Goal: Task Accomplishment & Management: Manage account settings

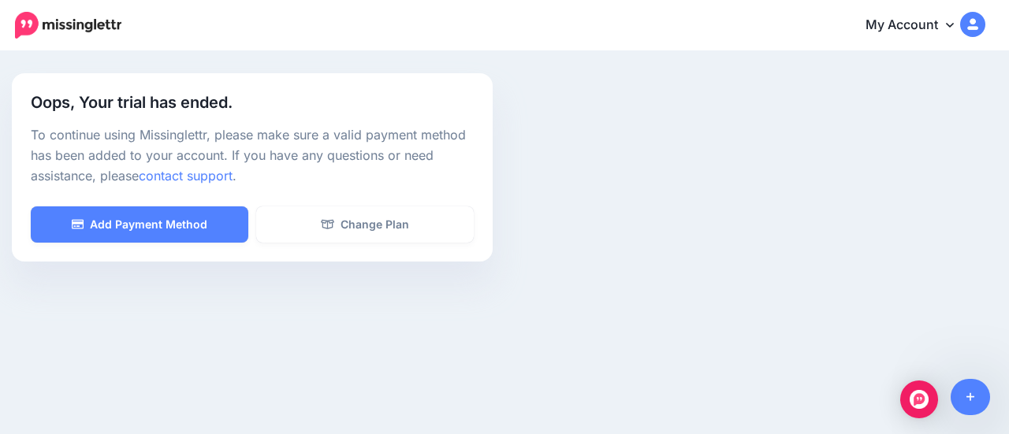
click at [947, 33] on link "My Account" at bounding box center [918, 25] width 136 height 39
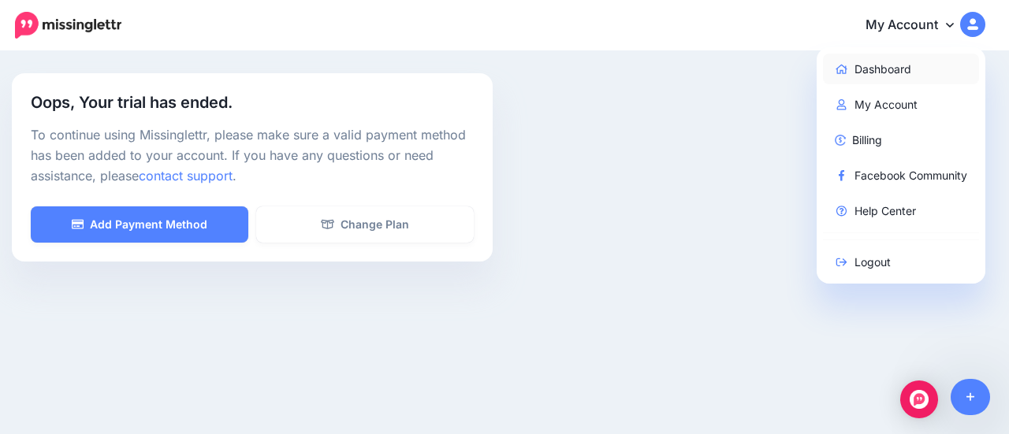
click at [920, 65] on link "Dashboard" at bounding box center [901, 69] width 157 height 31
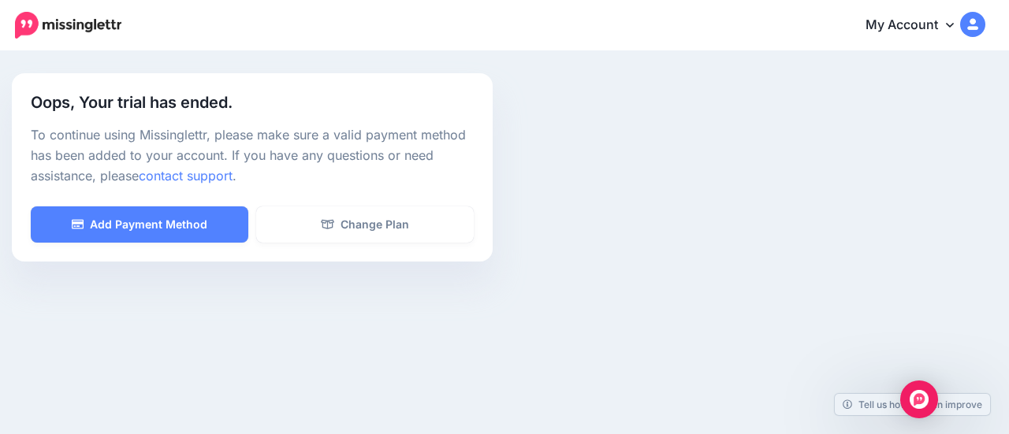
click at [944, 20] on link "My Account" at bounding box center [918, 25] width 136 height 39
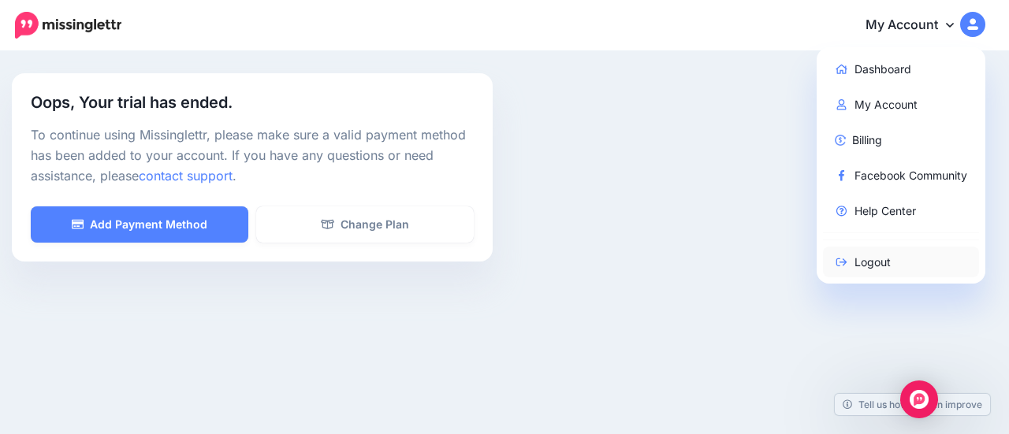
click at [876, 256] on link "Logout" at bounding box center [901, 262] width 157 height 31
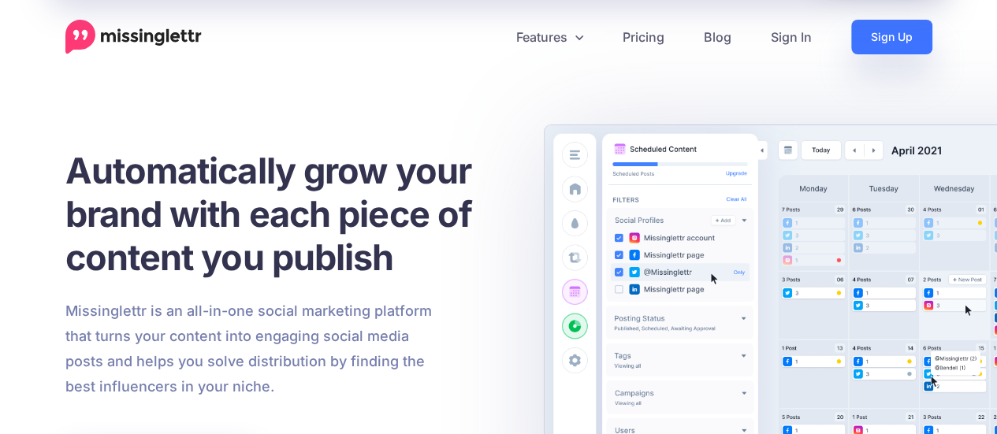
click at [873, 39] on link "Sign Up" at bounding box center [891, 37] width 81 height 35
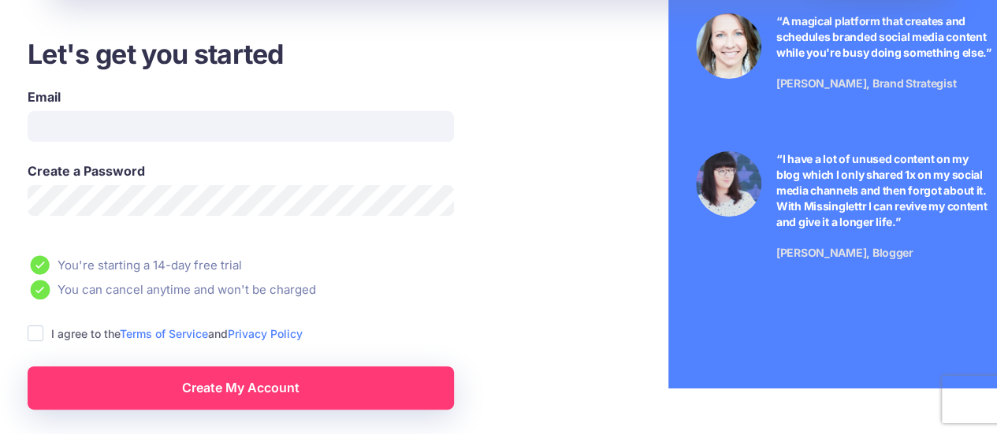
scroll to position [64, 0]
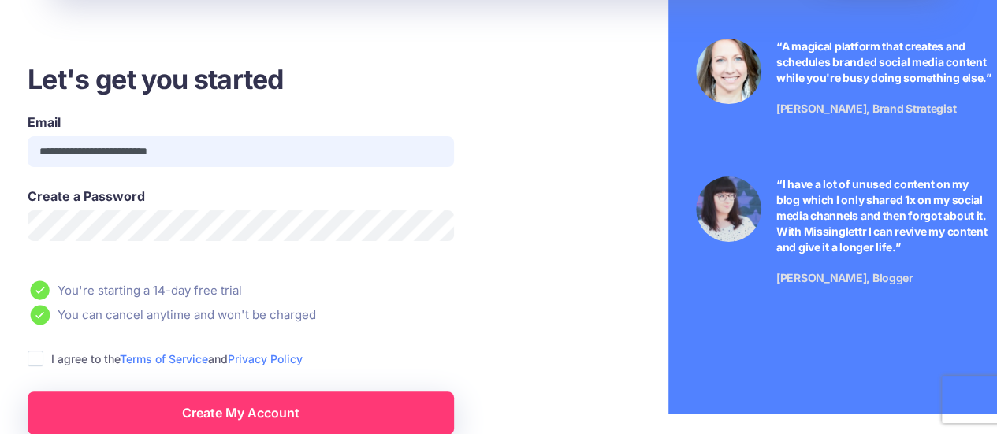
drag, startPoint x: 144, startPoint y: 152, endPoint x: 65, endPoint y: 151, distance: 78.8
click at [65, 151] on input "**********" at bounding box center [241, 151] width 426 height 31
type input "**********"
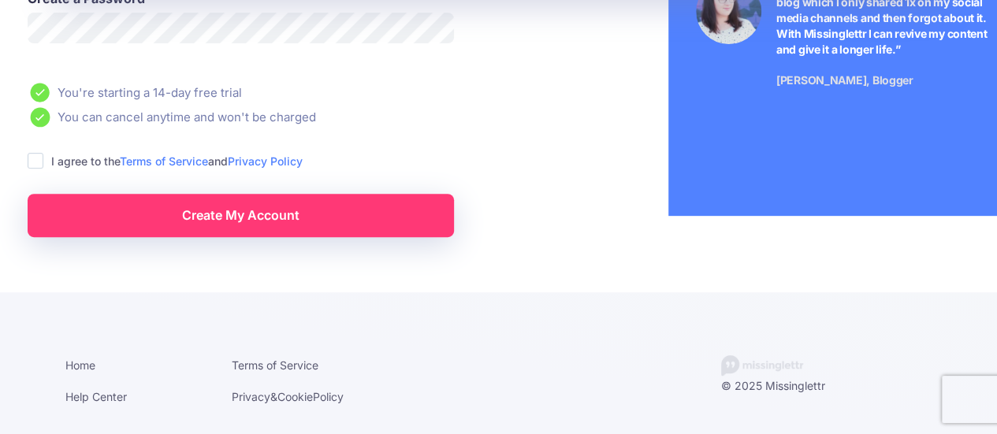
click at [36, 165] on ins at bounding box center [36, 161] width 16 height 16
click at [286, 231] on link "Create My Account" at bounding box center [241, 215] width 426 height 43
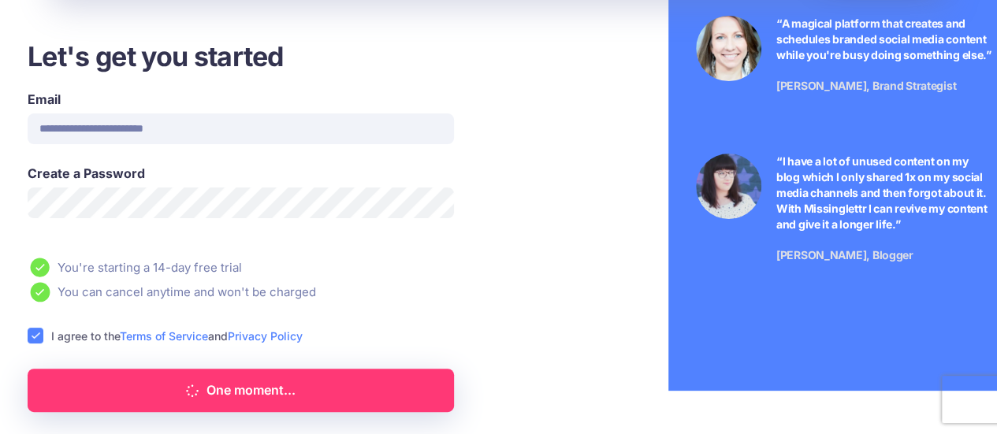
scroll to position [77, 0]
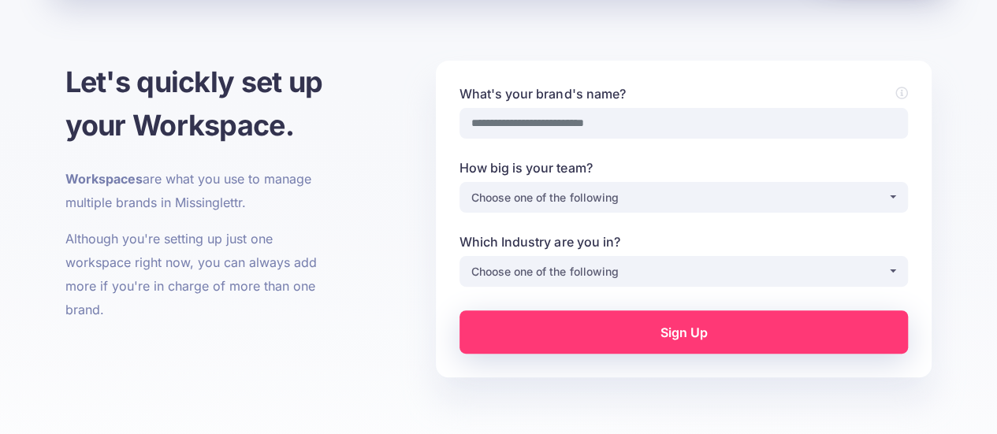
scroll to position [107, 0]
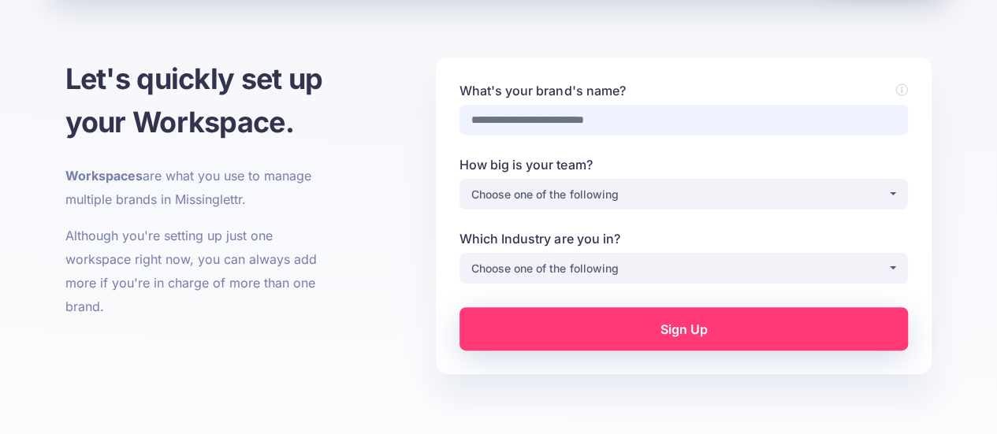
click at [772, 117] on input "What's your brand's name?" at bounding box center [683, 120] width 448 height 31
type input "******"
click at [746, 191] on div "Choose one of the following" at bounding box center [679, 194] width 416 height 19
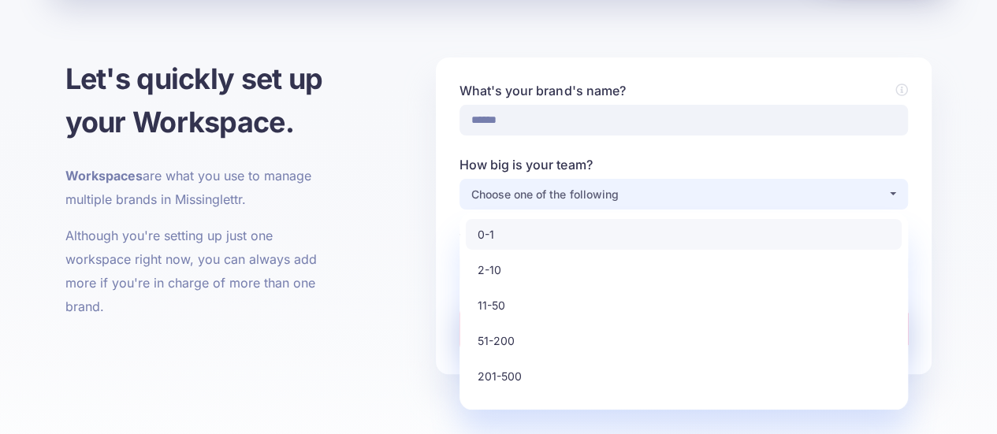
click at [685, 246] on link "0-1" at bounding box center [684, 234] width 436 height 31
select select "*"
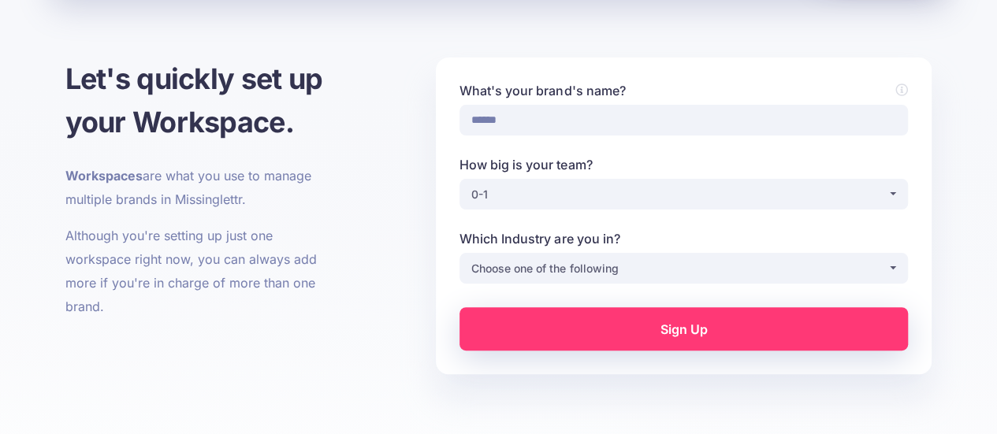
click at [685, 246] on label "Which Industry are you in?" at bounding box center [683, 238] width 448 height 19
click at [685, 253] on select "**********" at bounding box center [684, 268] width 1 height 31
click at [684, 265] on div "Choose one of the following" at bounding box center [679, 268] width 416 height 19
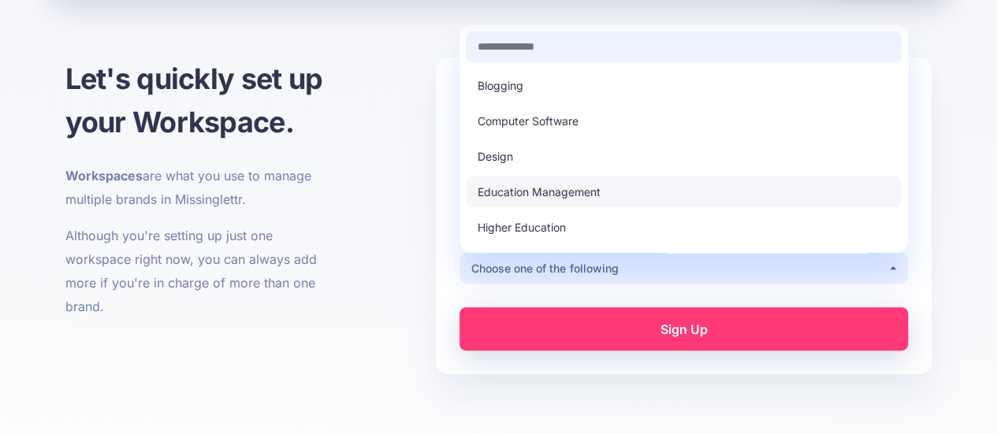
scroll to position [33, 0]
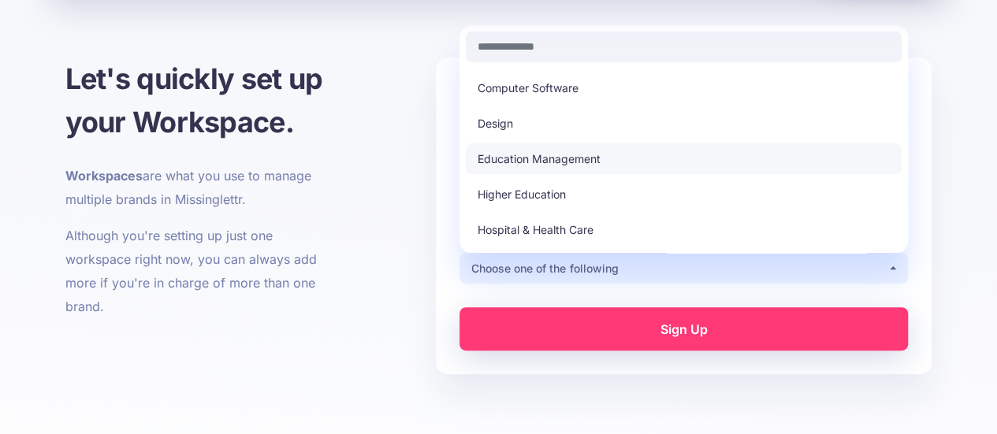
click at [708, 154] on link "Education Management" at bounding box center [684, 158] width 436 height 31
select select "**********"
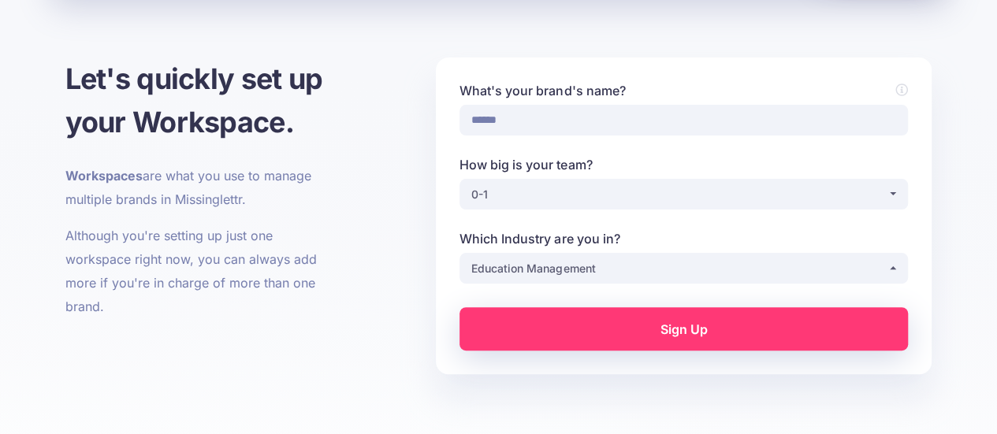
click at [719, 336] on link "Sign Up" at bounding box center [683, 328] width 448 height 43
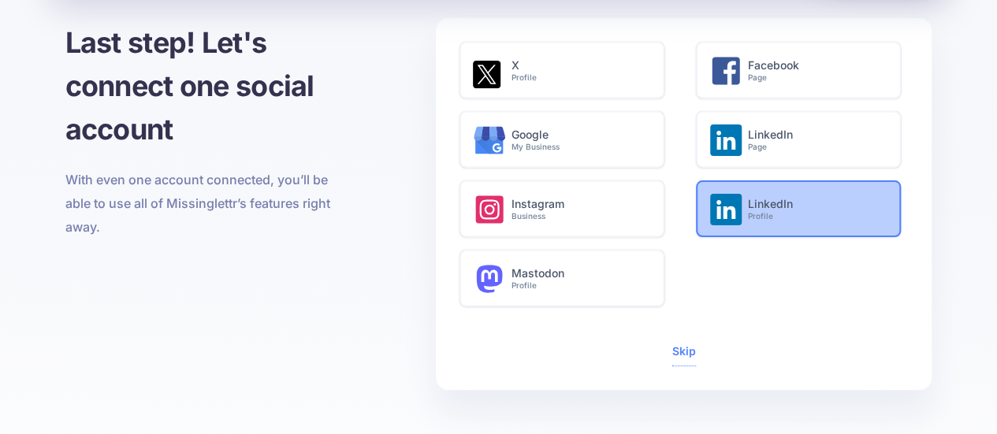
scroll to position [75, 0]
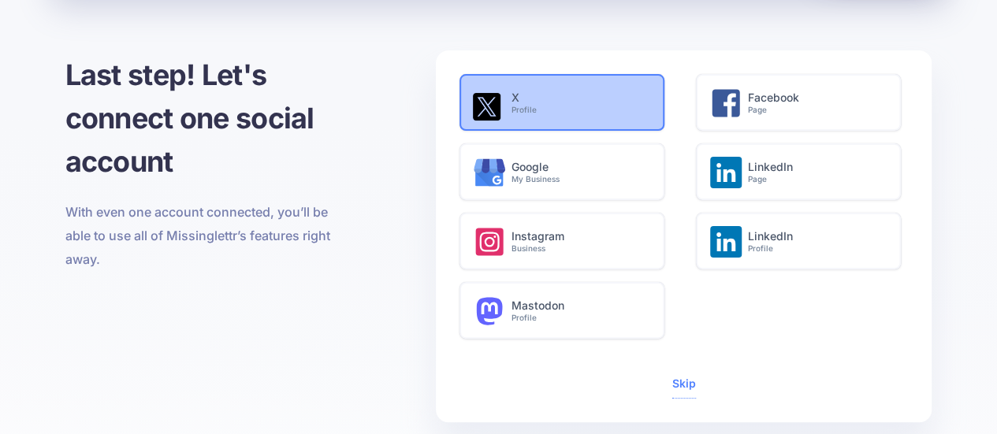
click at [626, 103] on h6 "X Profile" at bounding box center [579, 103] width 136 height 24
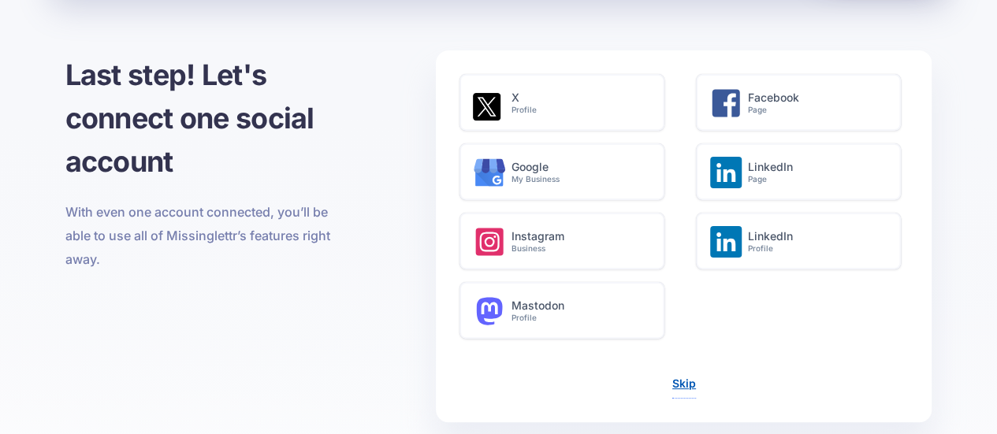
click at [679, 380] on link "Skip" at bounding box center [684, 383] width 24 height 13
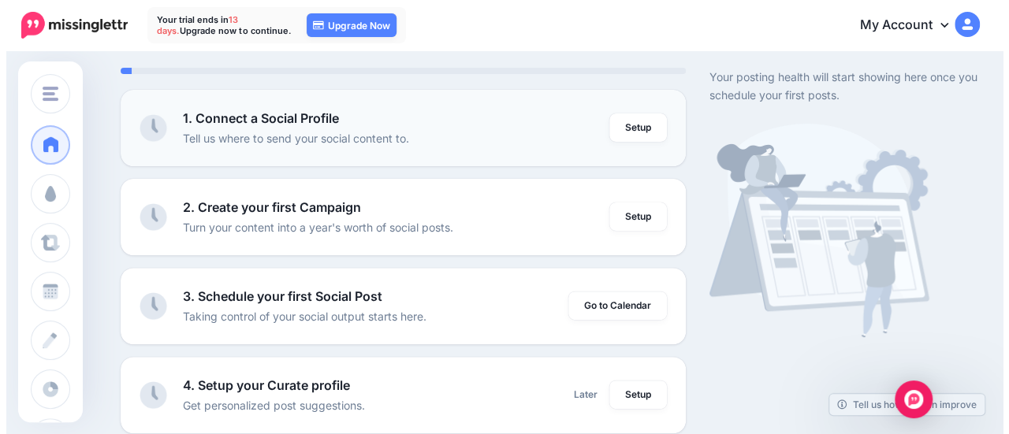
scroll to position [129, 0]
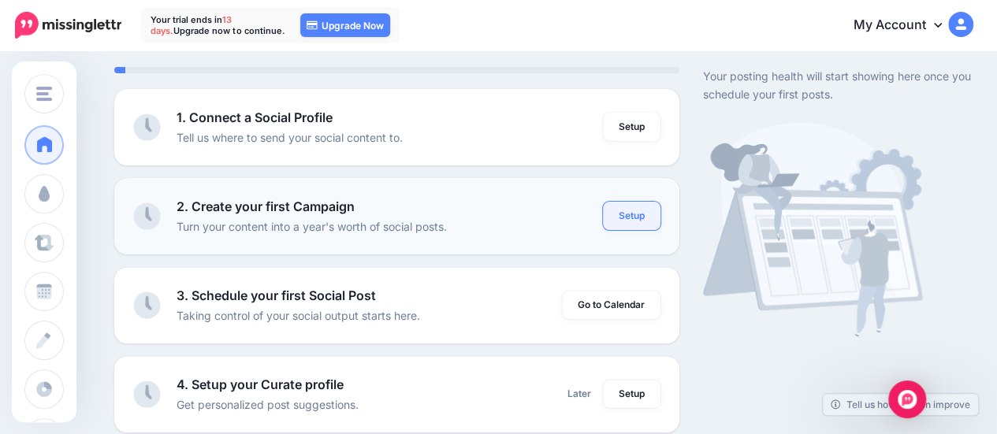
click at [638, 217] on link "Setup" at bounding box center [632, 216] width 58 height 28
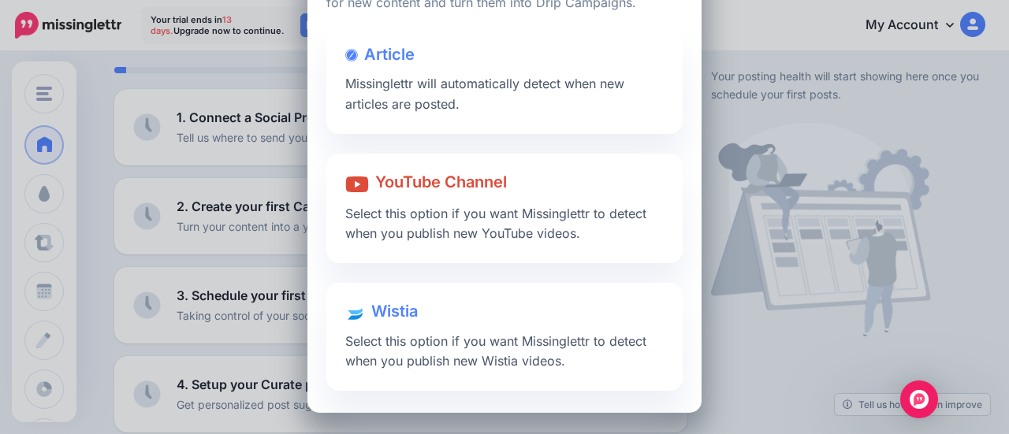
scroll to position [0, 0]
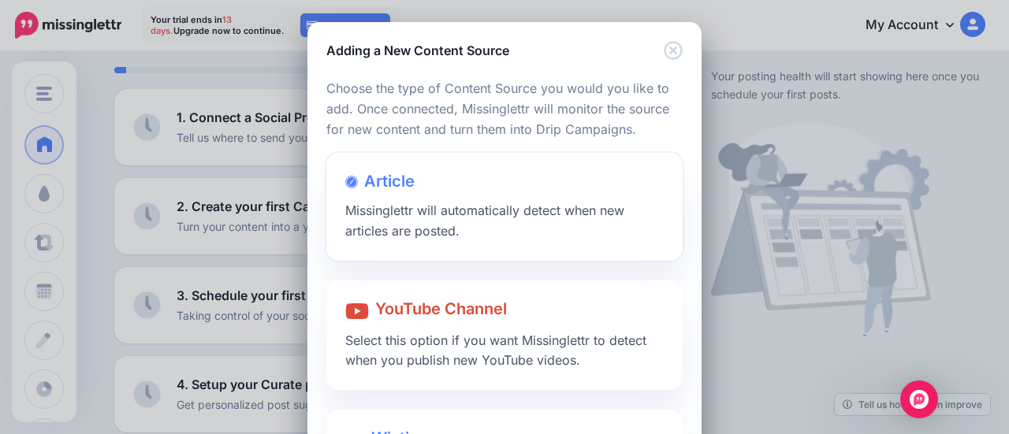
click at [489, 210] on span "Missinglettr will automatically detect when new articles are posted." at bounding box center [484, 221] width 279 height 36
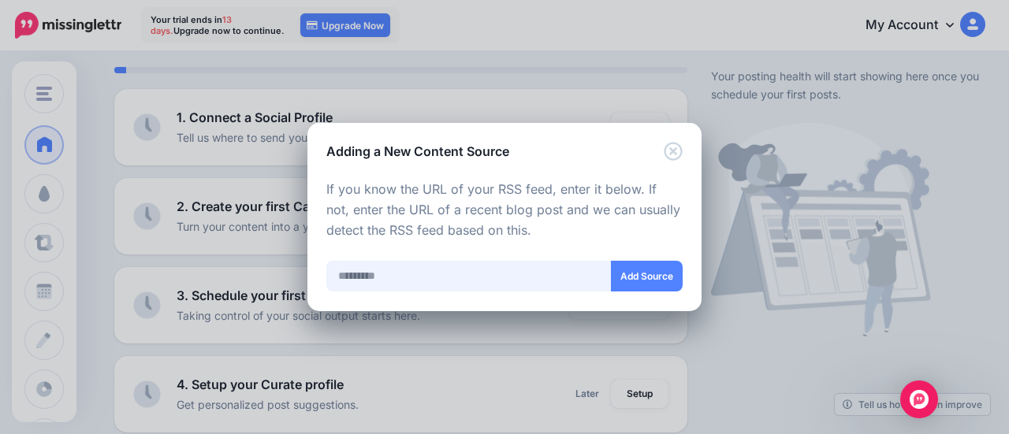
click at [413, 281] on input "text" at bounding box center [468, 276] width 285 height 31
paste input "**********"
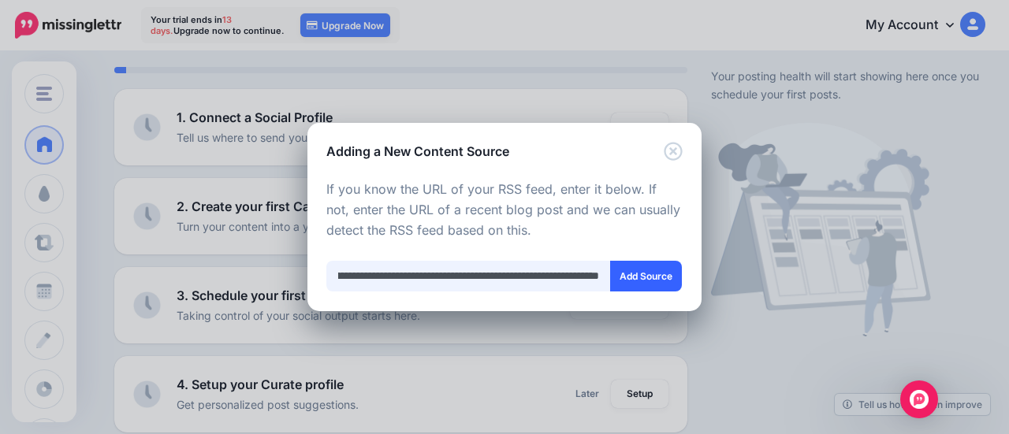
type input "**********"
click at [664, 283] on button "Add Source" at bounding box center [646, 276] width 72 height 31
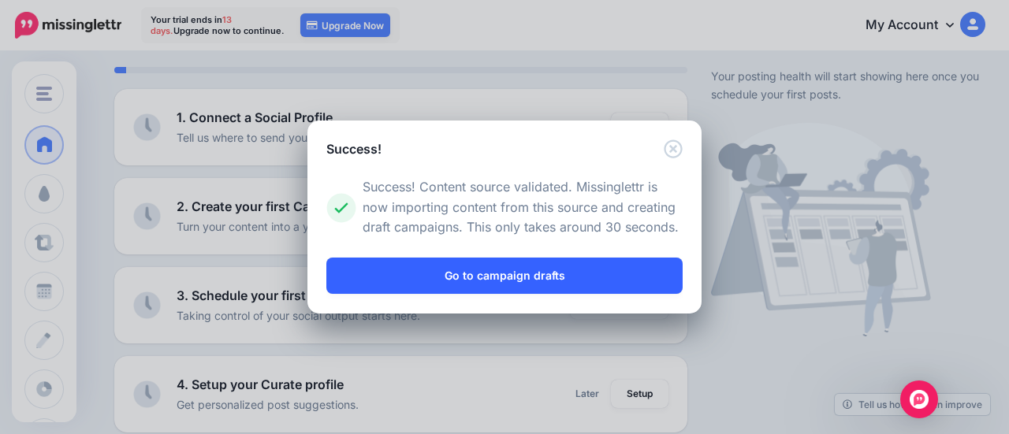
click at [664, 283] on link "Go to campaign drafts" at bounding box center [504, 276] width 356 height 36
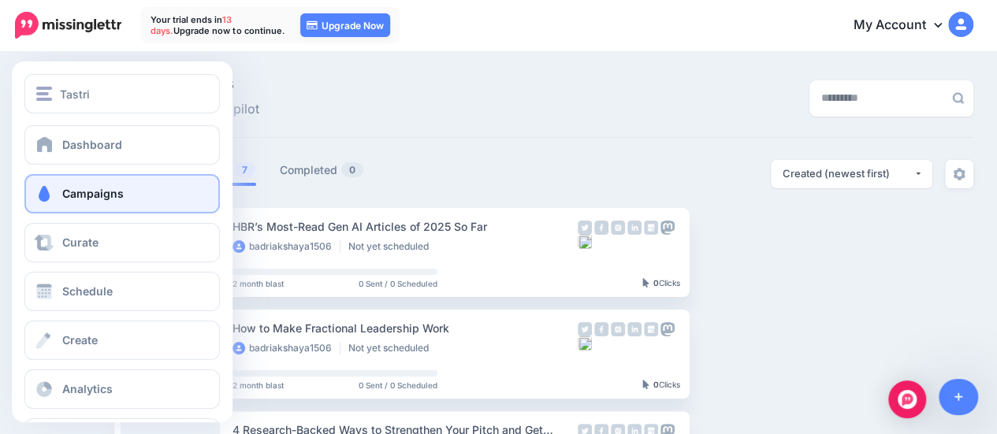
scroll to position [36, 0]
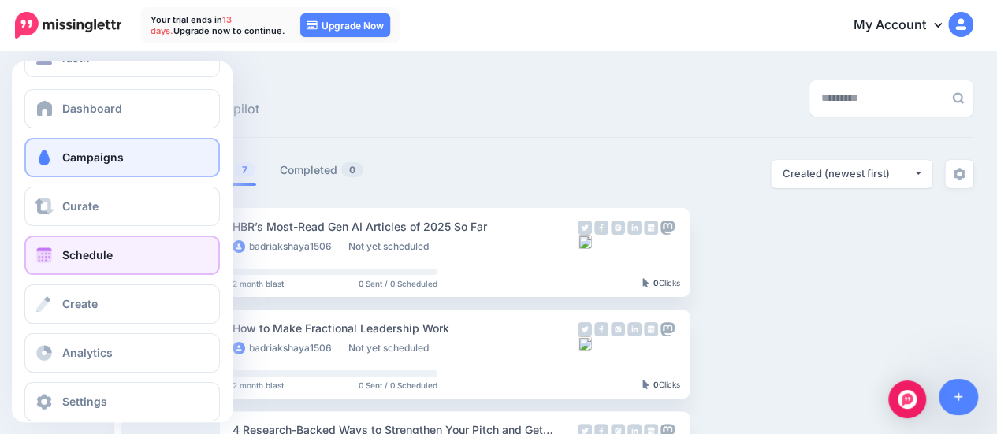
click at [145, 251] on link "Schedule" at bounding box center [121, 255] width 195 height 39
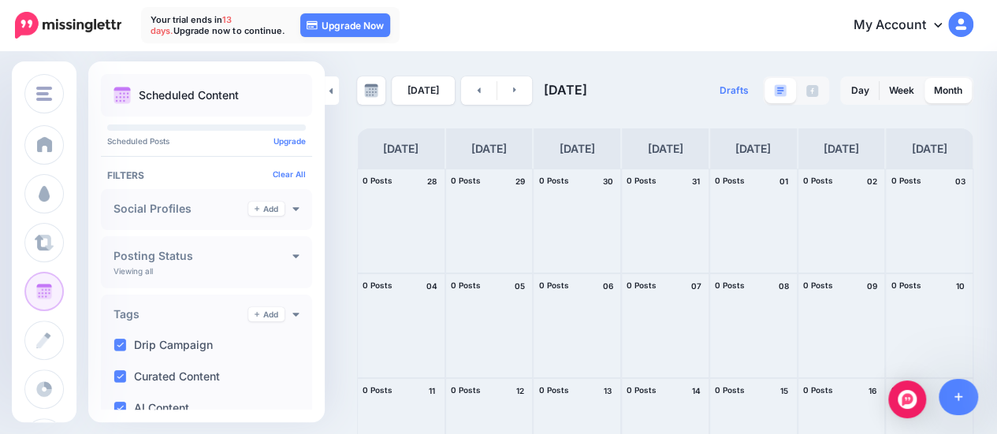
scroll to position [258, 0]
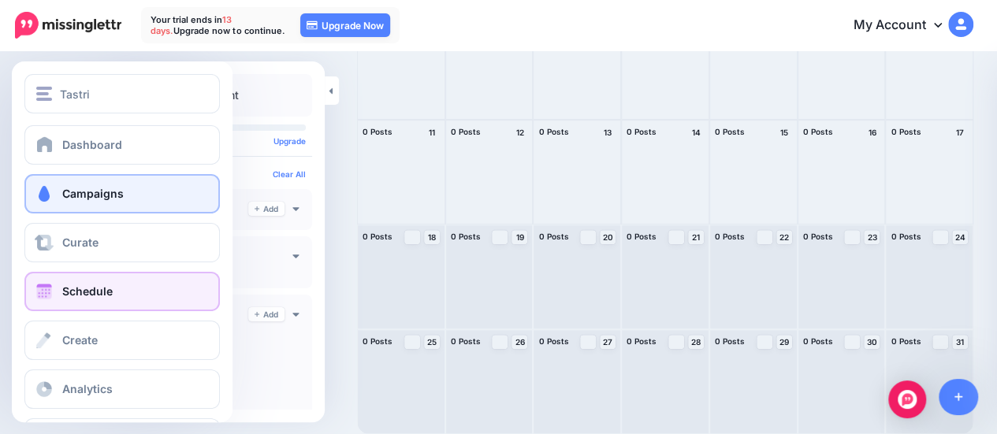
click at [81, 188] on span "Campaigns" at bounding box center [92, 193] width 61 height 13
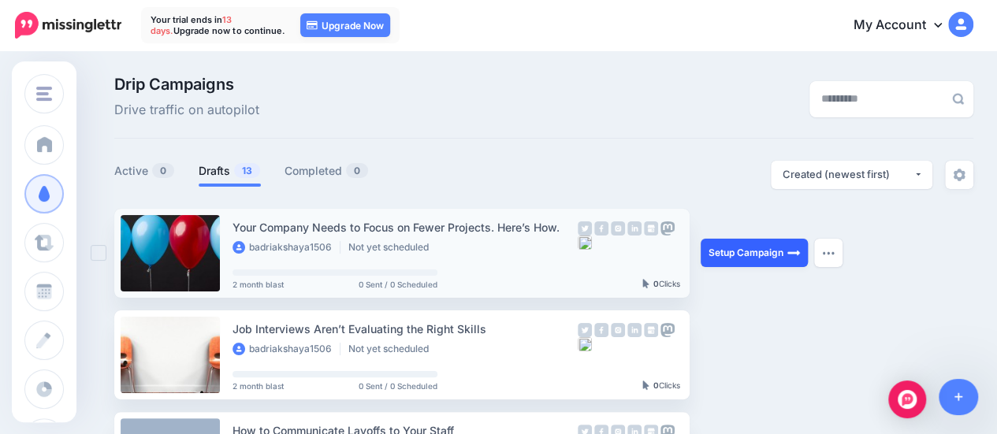
click at [785, 251] on link "Setup Campaign" at bounding box center [754, 253] width 107 height 28
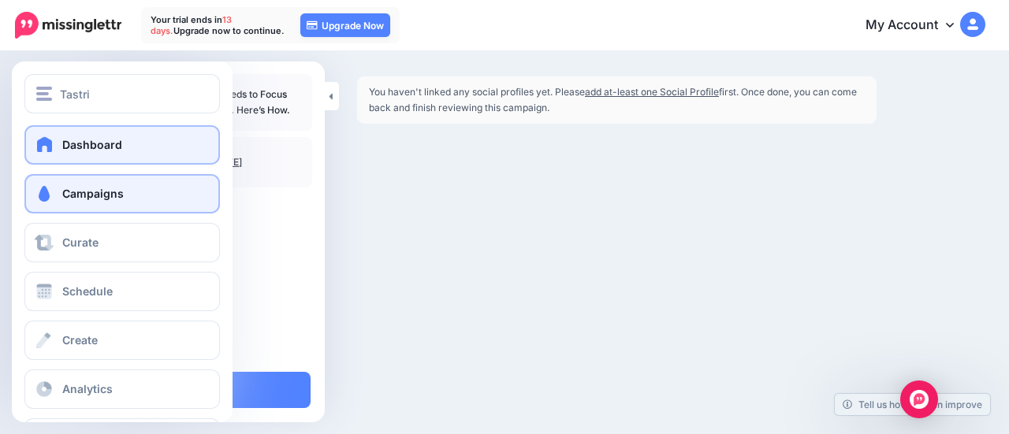
click at [143, 146] on link "Dashboard" at bounding box center [121, 144] width 195 height 39
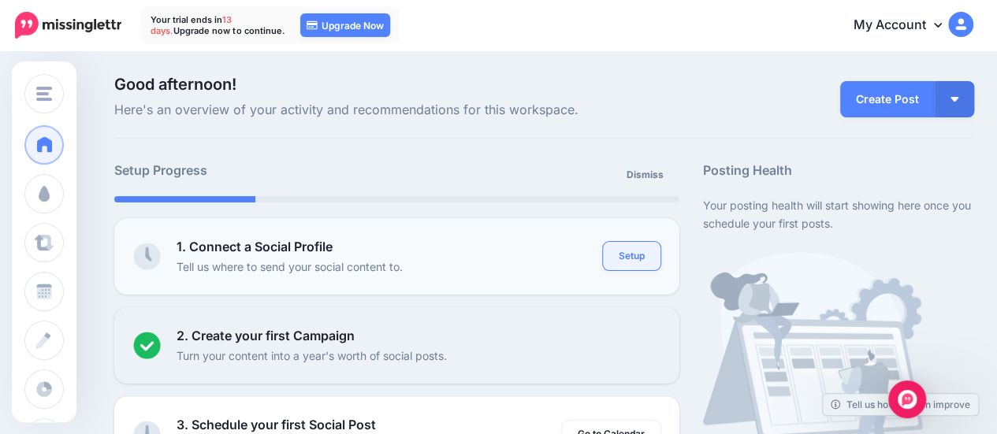
click at [649, 259] on link "Setup" at bounding box center [632, 256] width 58 height 28
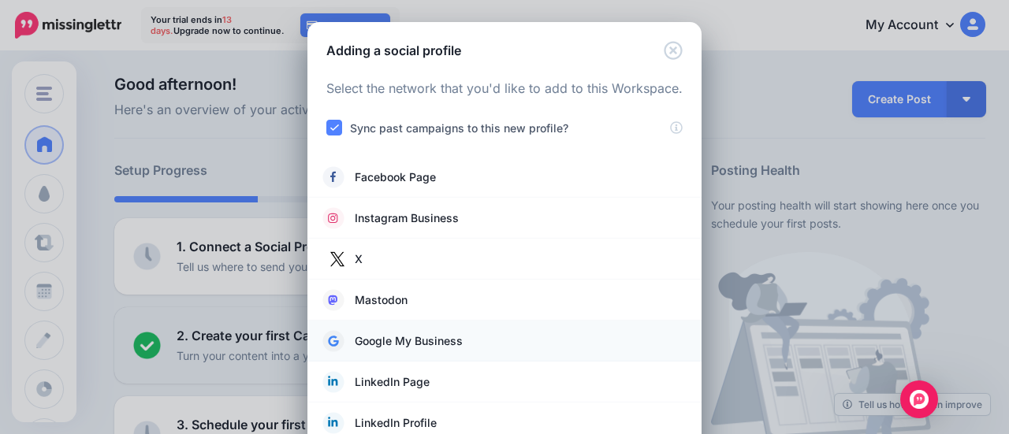
scroll to position [72, 0]
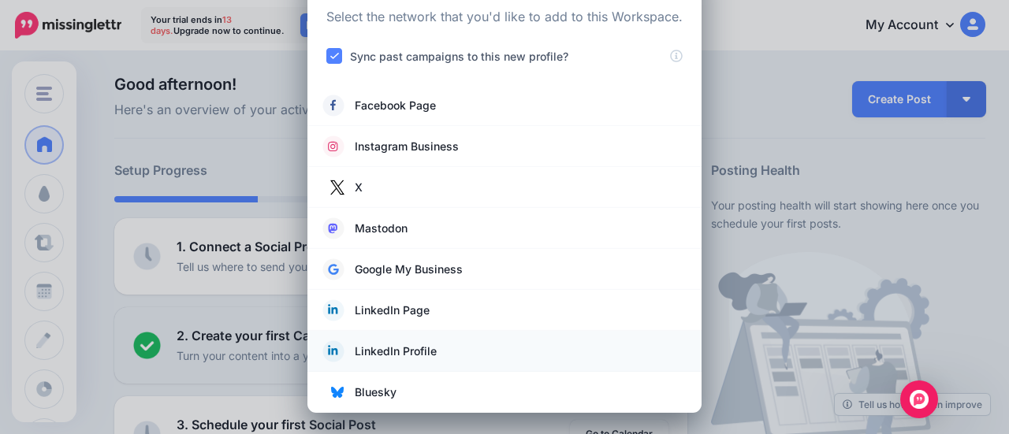
click at [476, 358] on link "LinkedIn Profile" at bounding box center [504, 351] width 363 height 22
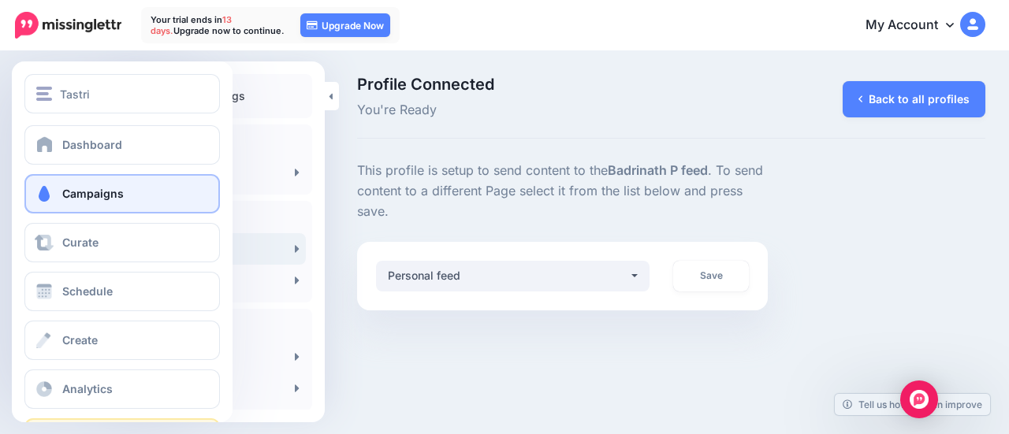
click at [108, 179] on link "Campaigns" at bounding box center [121, 193] width 195 height 39
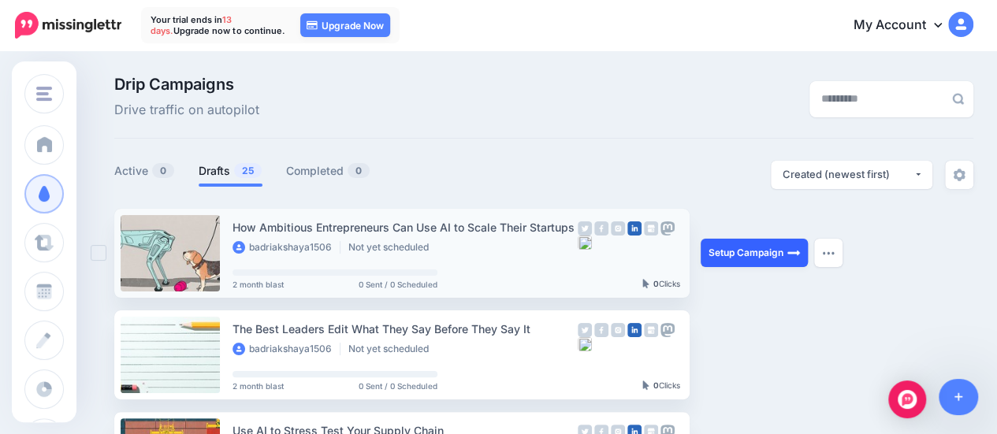
click at [728, 249] on link "Setup Campaign" at bounding box center [754, 253] width 107 height 28
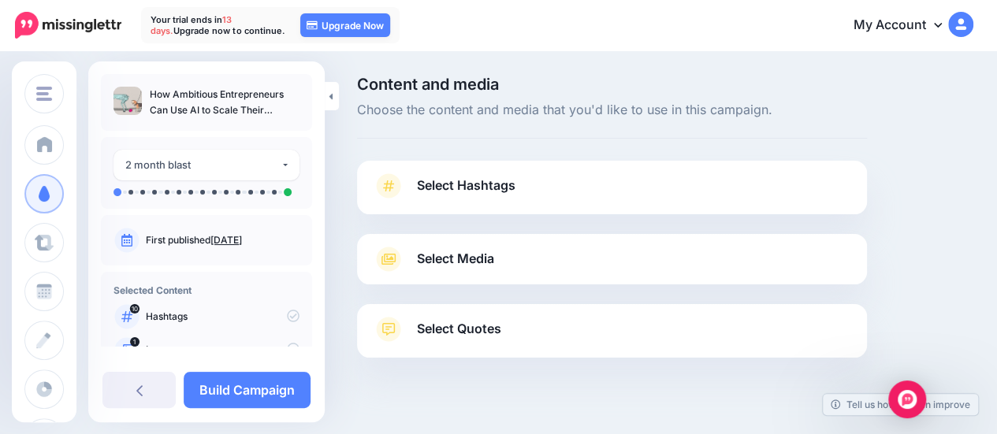
click at [242, 237] on link "[DATE]" at bounding box center [226, 240] width 32 height 12
click at [224, 404] on link "Build Campaign" at bounding box center [247, 390] width 127 height 36
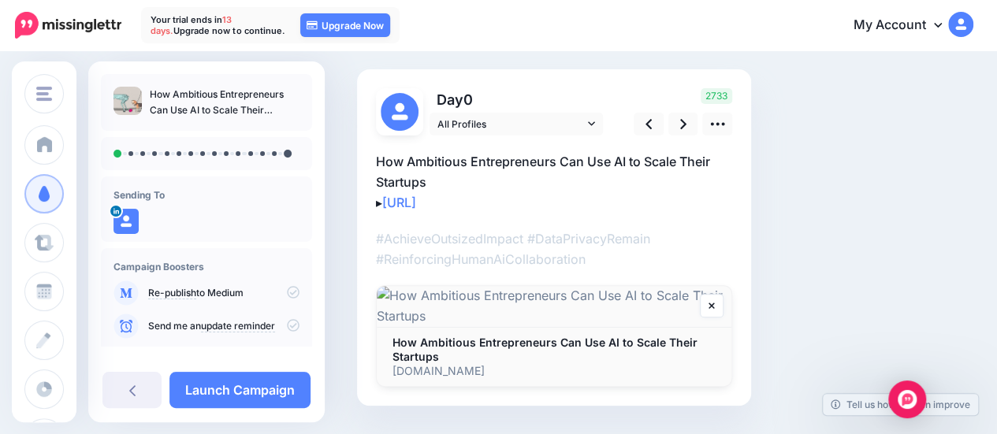
scroll to position [117, 0]
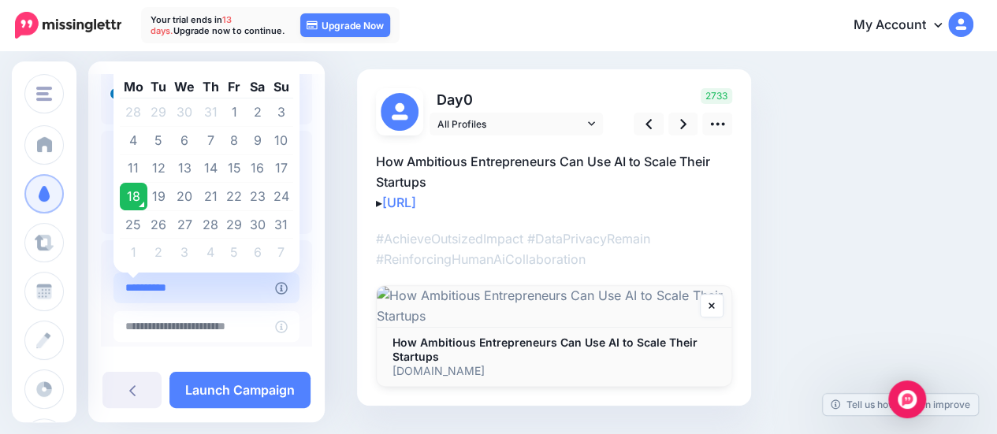
click at [251, 286] on input "**********" at bounding box center [194, 288] width 162 height 31
click at [184, 197] on td "20" at bounding box center [184, 197] width 28 height 28
type input "**********"
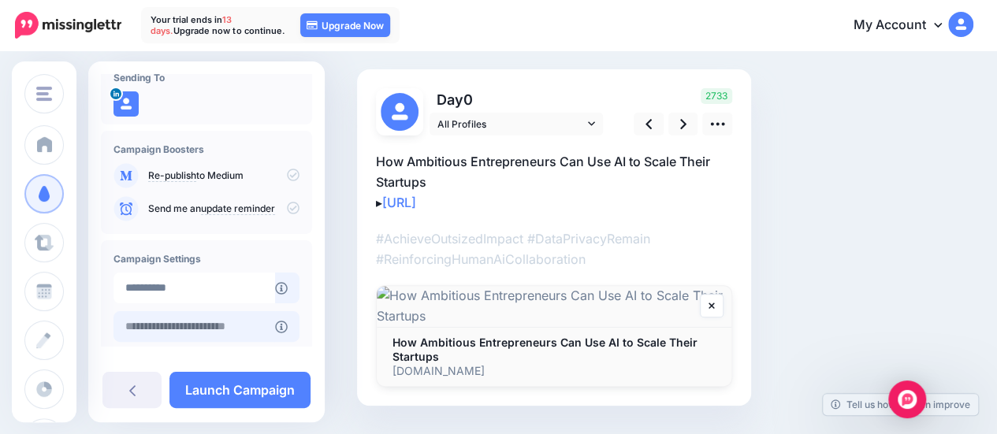
scroll to position [239, 0]
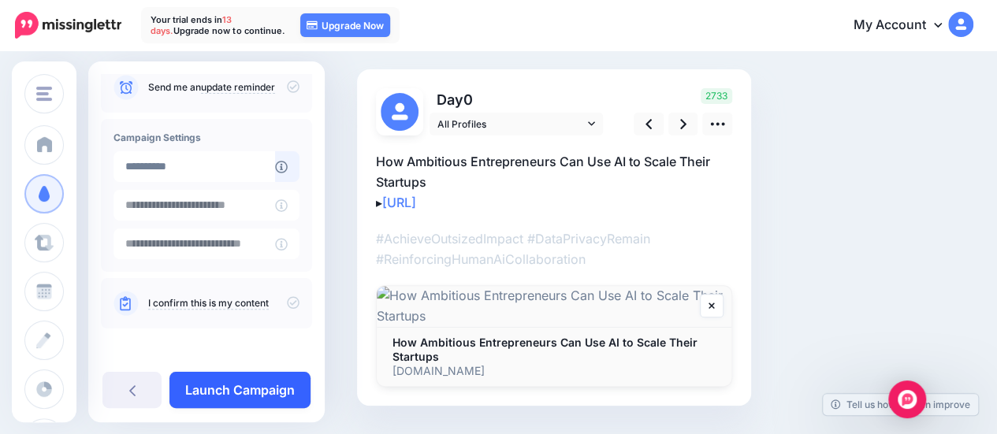
click at [243, 378] on link "Launch Campaign" at bounding box center [239, 390] width 141 height 36
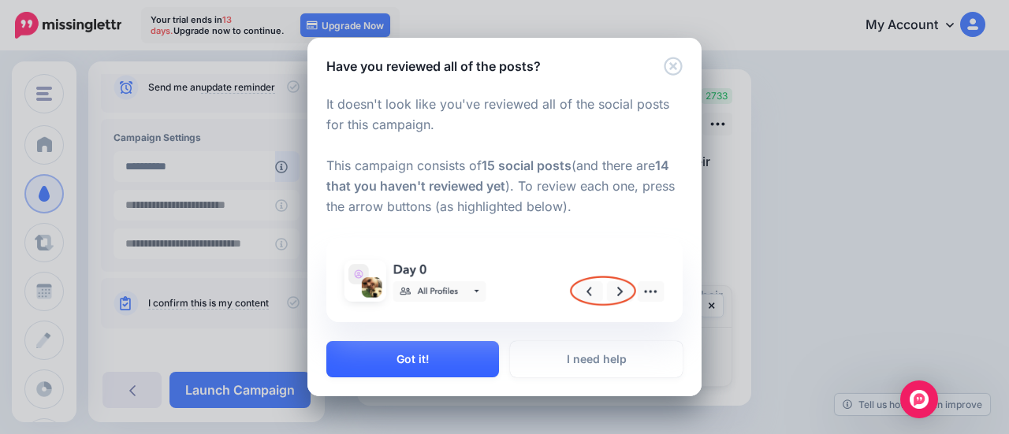
click at [440, 355] on button "Got it!" at bounding box center [412, 359] width 173 height 36
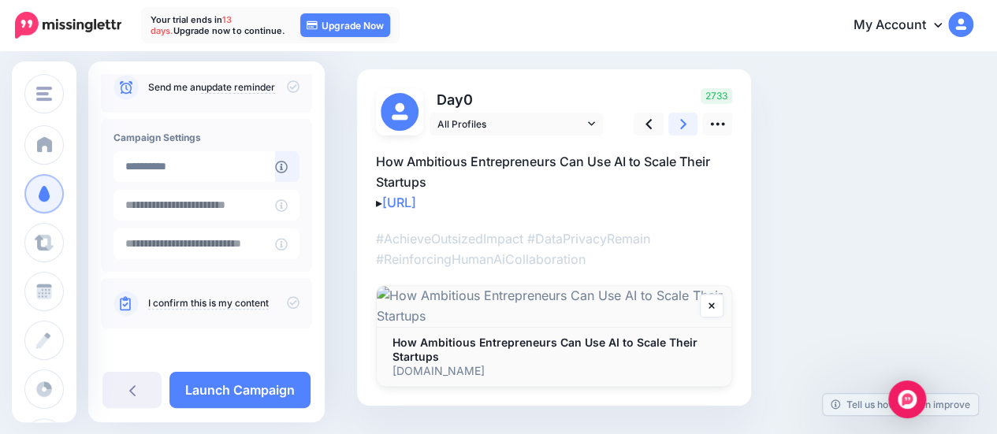
click at [679, 124] on link at bounding box center [683, 124] width 30 height 23
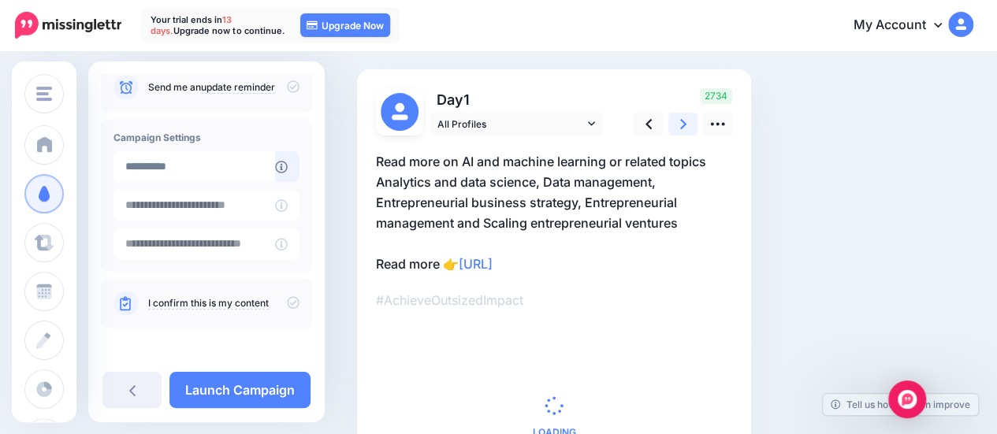
click at [679, 124] on link at bounding box center [683, 124] width 30 height 23
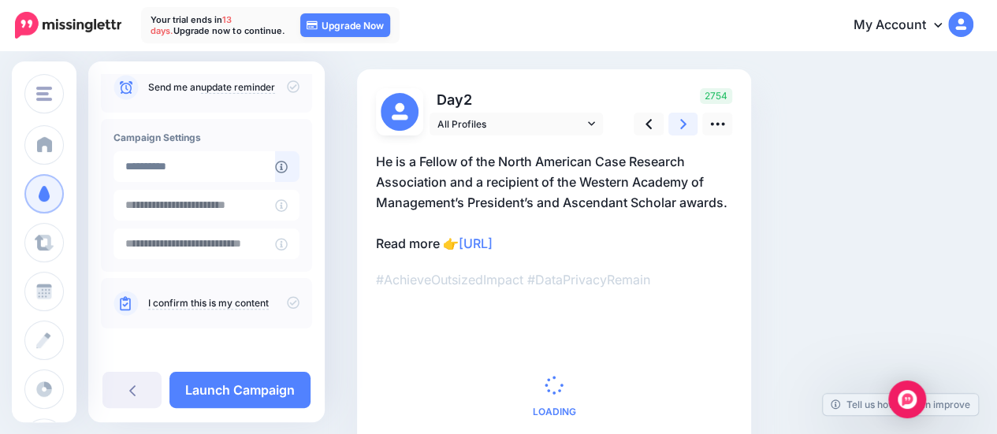
click at [679, 124] on link at bounding box center [683, 124] width 30 height 23
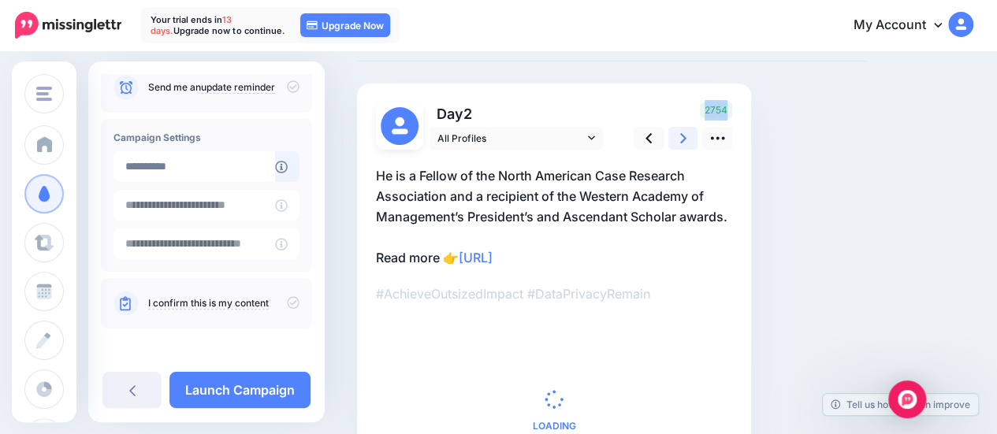
click at [679, 124] on div "2754" at bounding box center [680, 125] width 127 height 47
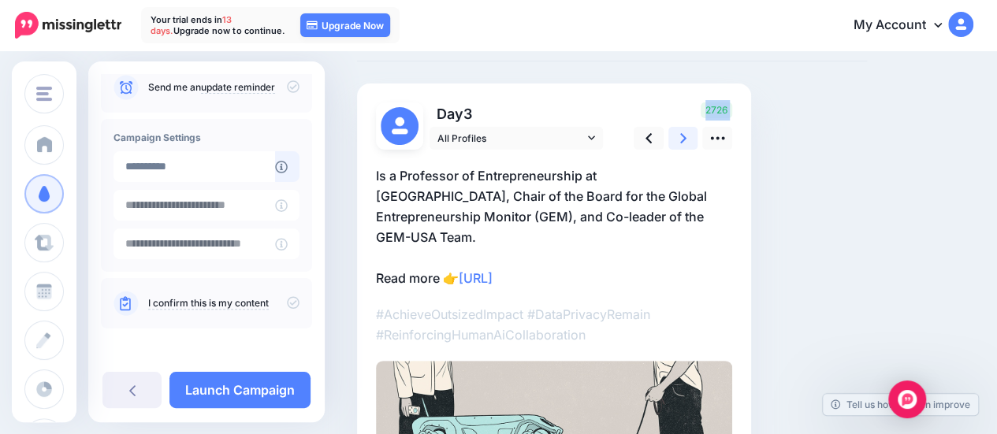
click at [679, 124] on div "2726" at bounding box center [680, 125] width 127 height 47
drag, startPoint x: 679, startPoint y: 124, endPoint x: 679, endPoint y: 135, distance: 11.1
click at [679, 135] on div "2726" at bounding box center [680, 125] width 127 height 47
click at [679, 135] on link at bounding box center [683, 138] width 30 height 23
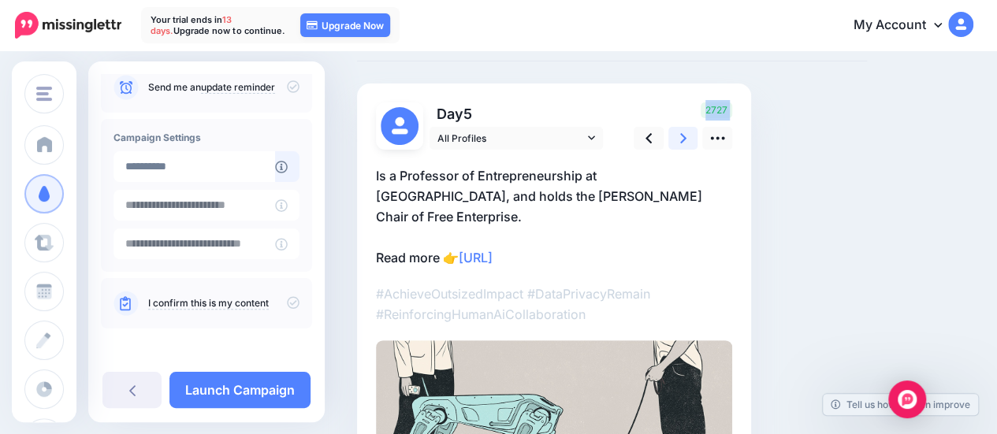
click at [679, 135] on link at bounding box center [683, 138] width 30 height 23
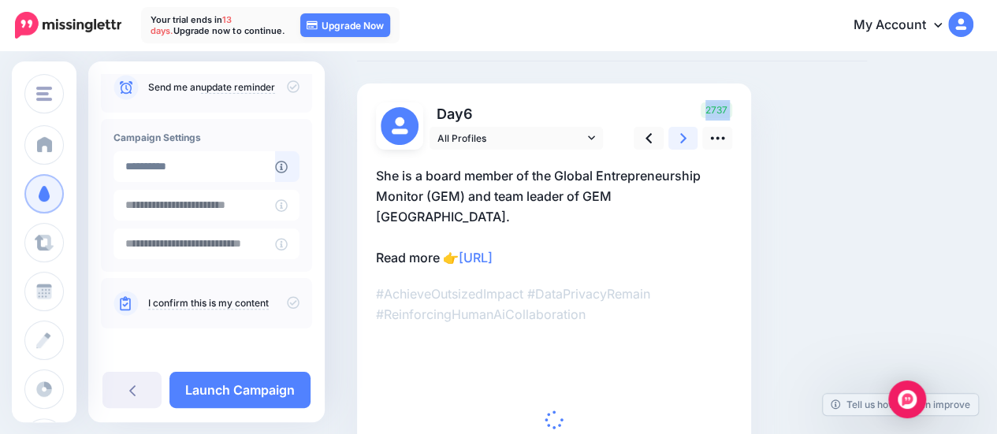
click at [679, 135] on link at bounding box center [683, 138] width 30 height 23
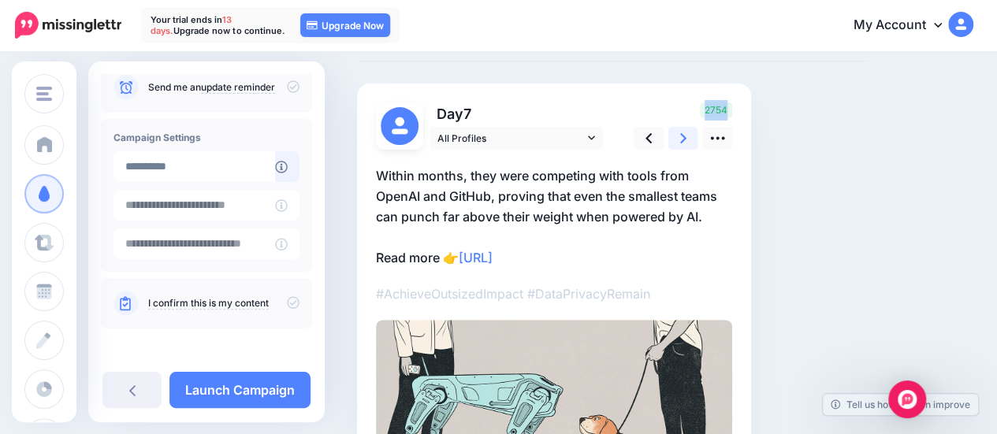
click at [679, 135] on link at bounding box center [683, 138] width 30 height 23
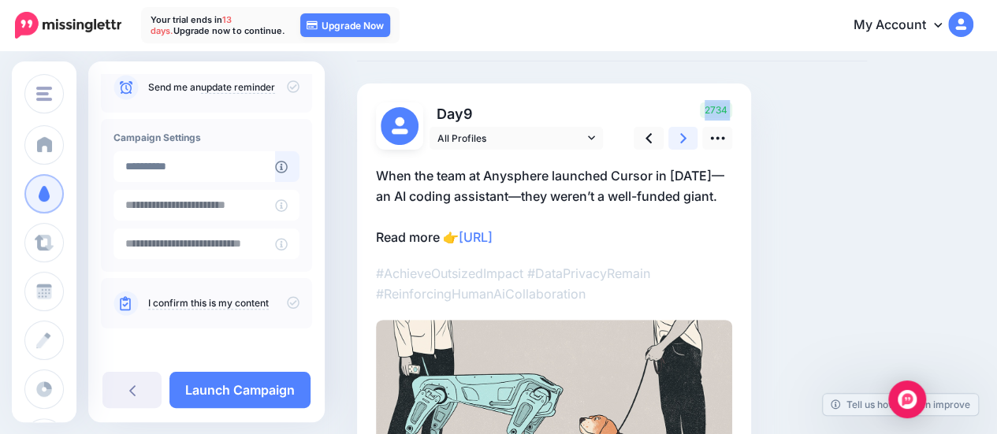
click at [679, 135] on link at bounding box center [683, 138] width 30 height 23
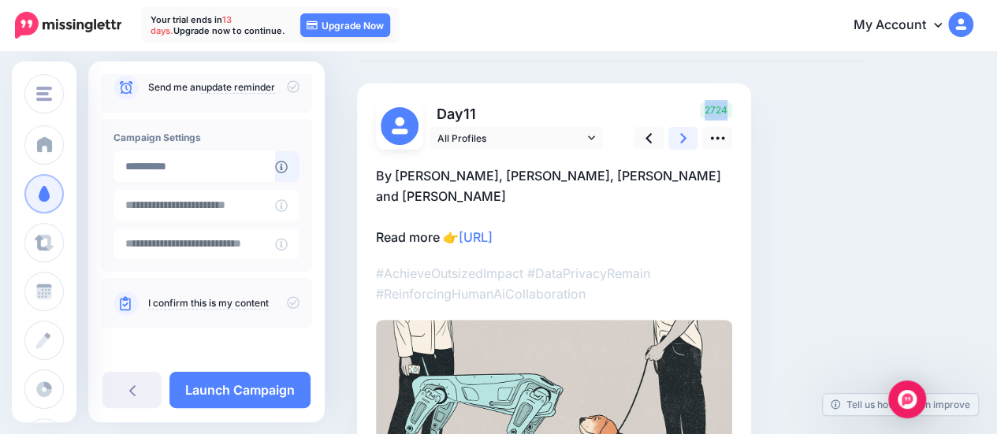
click at [679, 135] on link at bounding box center [683, 138] width 30 height 23
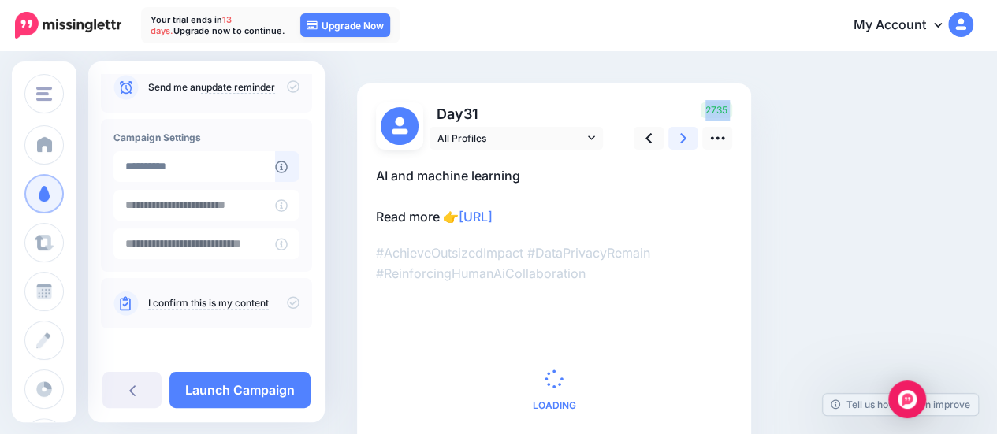
click at [679, 135] on link at bounding box center [683, 138] width 30 height 23
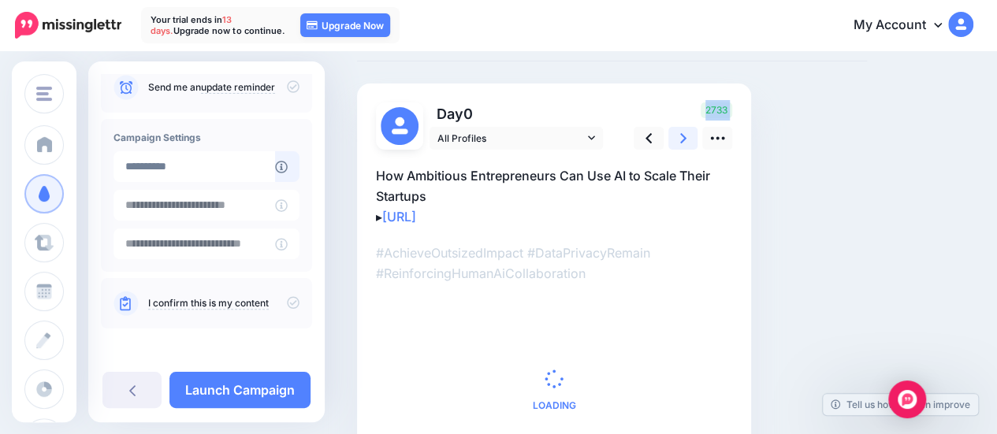
click at [679, 135] on link at bounding box center [683, 138] width 30 height 23
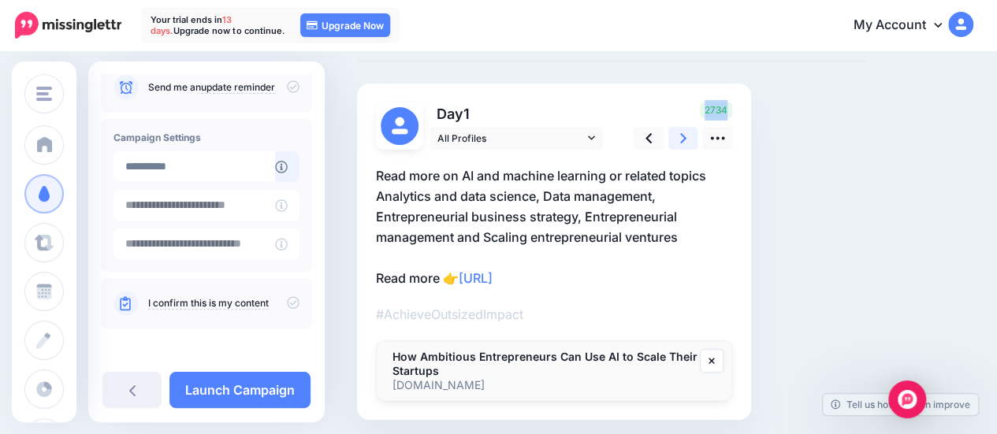
click at [679, 135] on link at bounding box center [683, 138] width 30 height 23
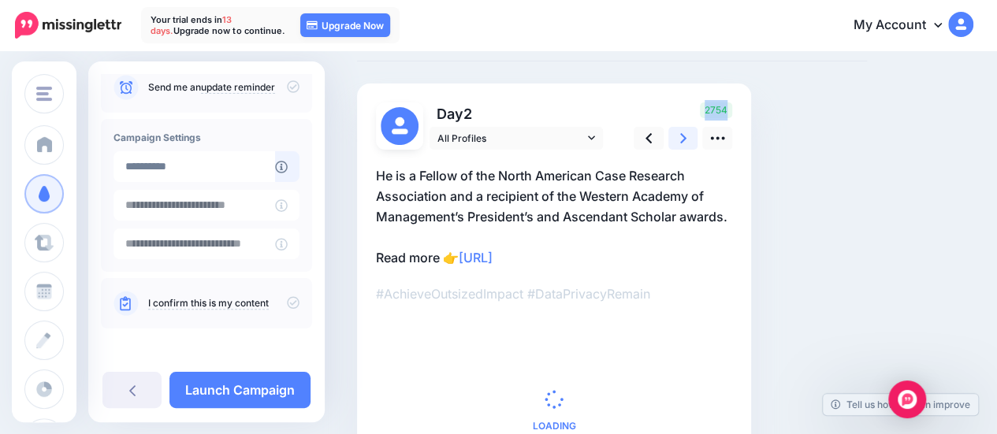
click at [679, 135] on link at bounding box center [683, 138] width 30 height 23
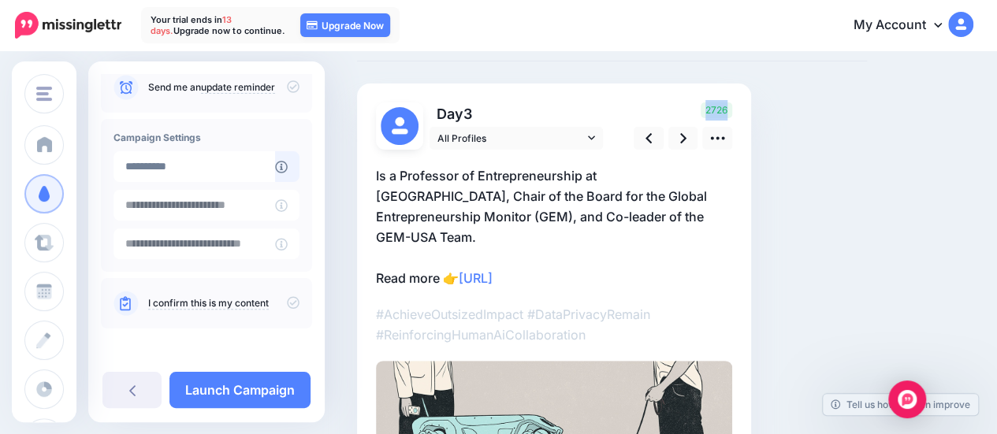
click at [798, 147] on div "Social Posts Review the social posts that will be sent to promote this content.…" at bounding box center [612, 313] width 534 height 628
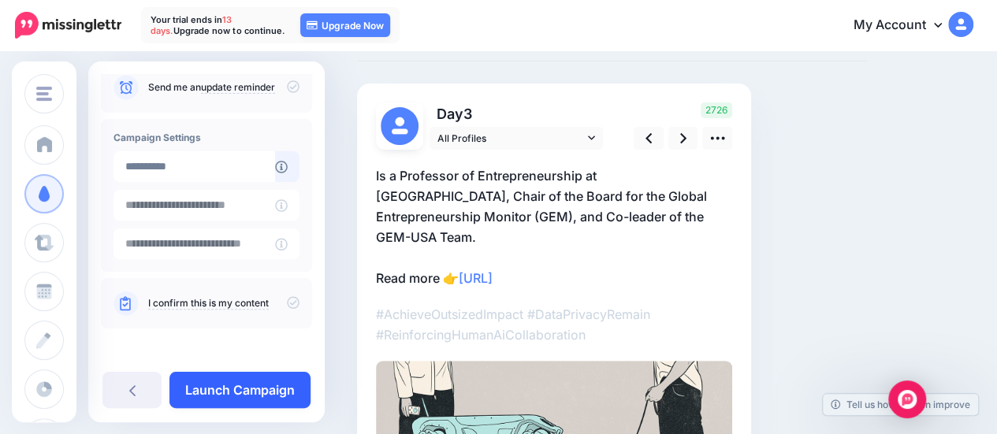
click at [241, 390] on link "Launch Campaign" at bounding box center [239, 390] width 141 height 36
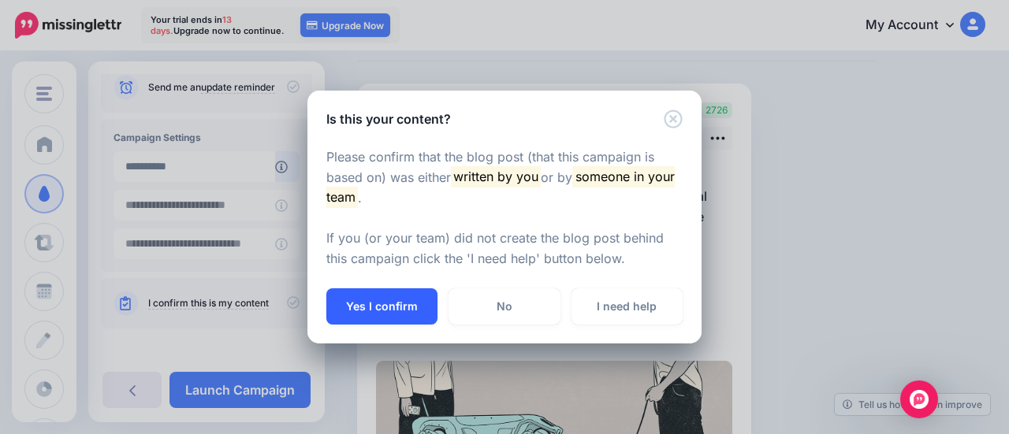
click at [416, 305] on button "Yes I confirm" at bounding box center [381, 306] width 111 height 36
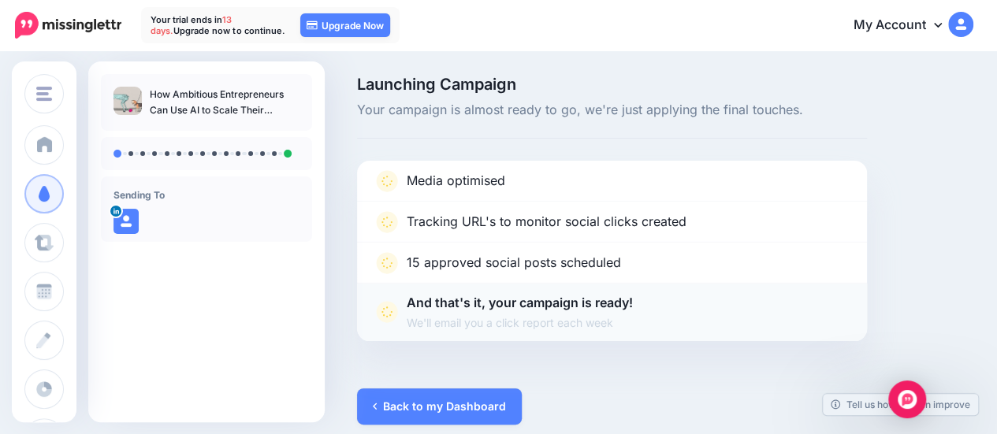
scroll to position [13, 0]
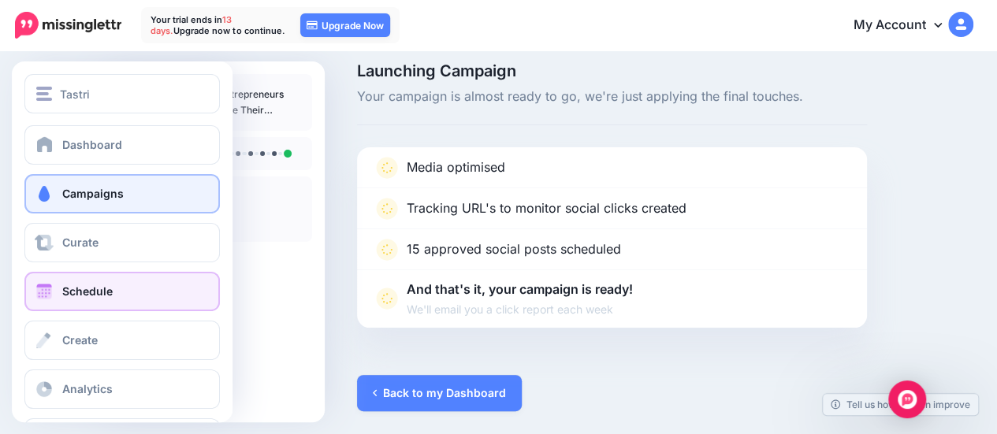
click at [112, 291] on link "Schedule" at bounding box center [121, 291] width 195 height 39
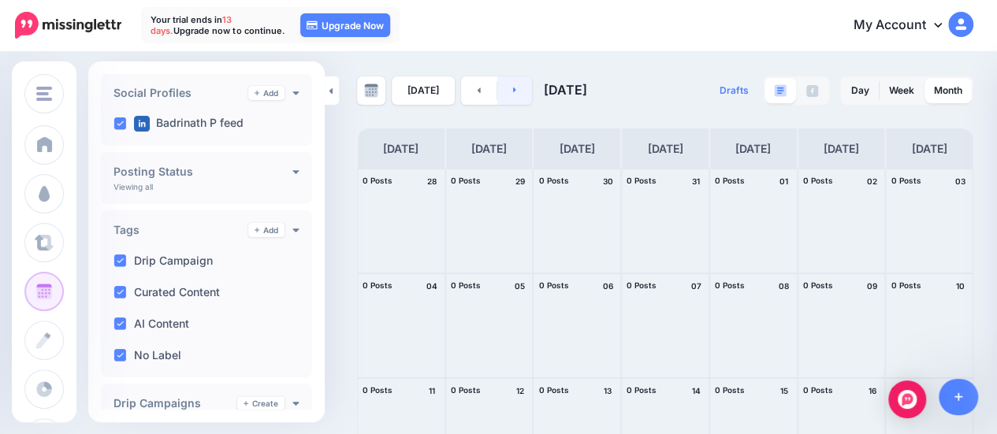
click at [514, 88] on link at bounding box center [514, 90] width 35 height 28
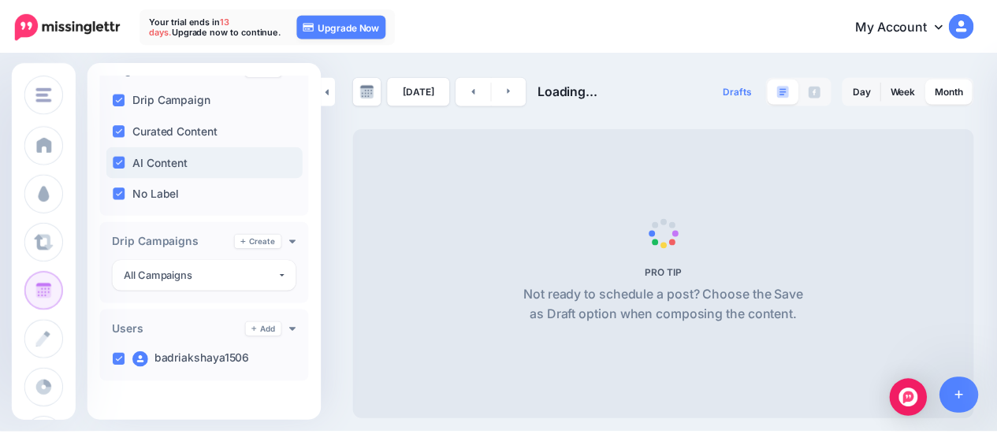
scroll to position [288, 0]
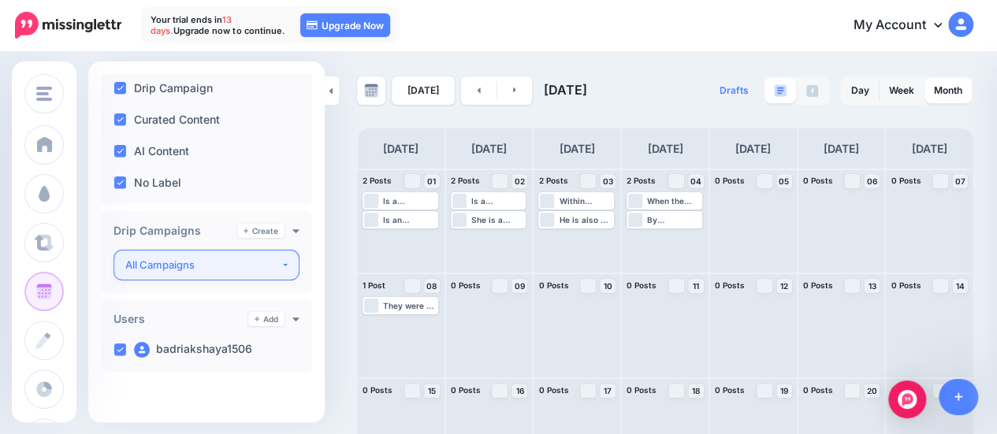
click at [272, 266] on button "All Campaigns" at bounding box center [206, 265] width 186 height 31
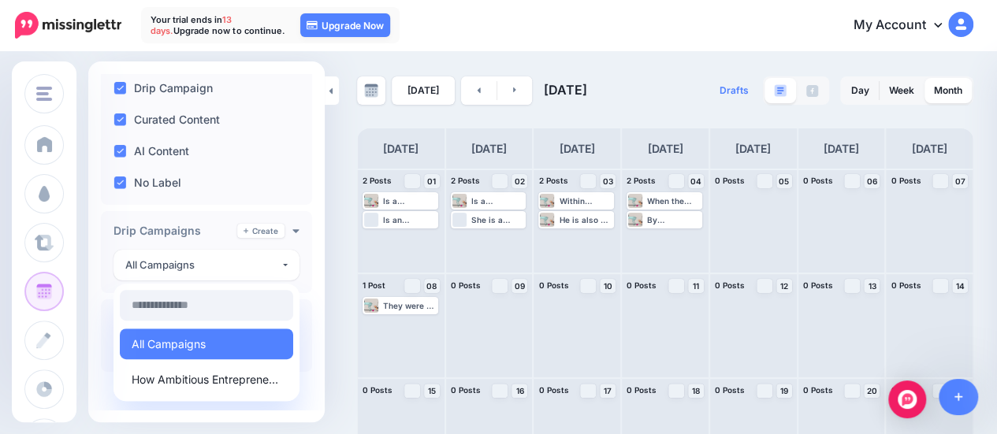
click at [305, 218] on div "Scheduled Content Scheduled Posts Upgrade Tags" at bounding box center [206, 98] width 236 height 625
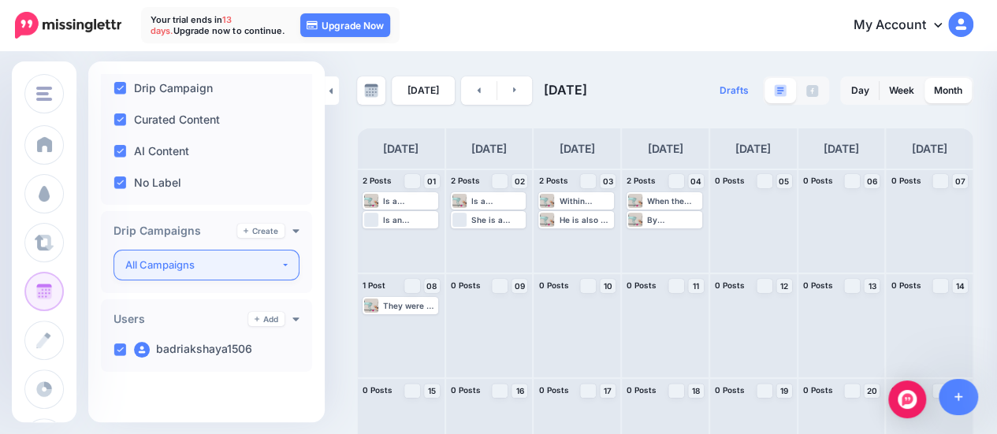
click at [276, 277] on button "All Campaigns" at bounding box center [206, 265] width 186 height 31
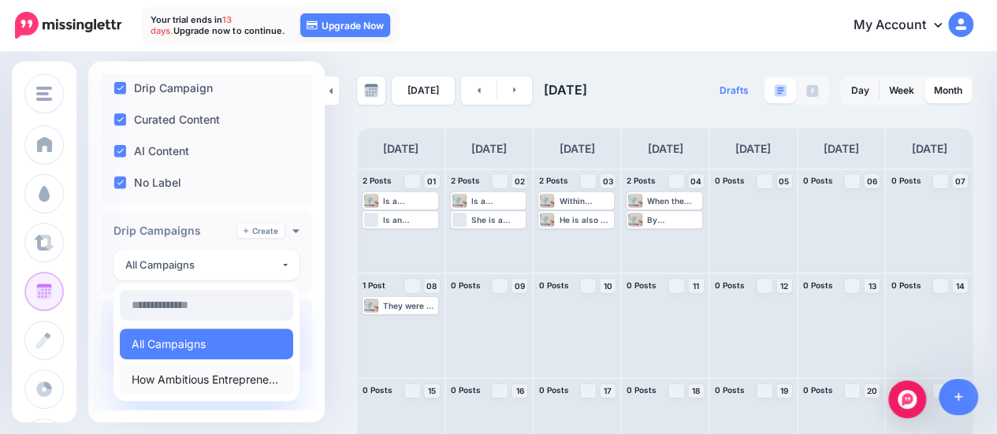
click at [232, 378] on span "How Ambitious Entrepreneurs Can Use AI to Scale Their Startups" at bounding box center [207, 379] width 150 height 19
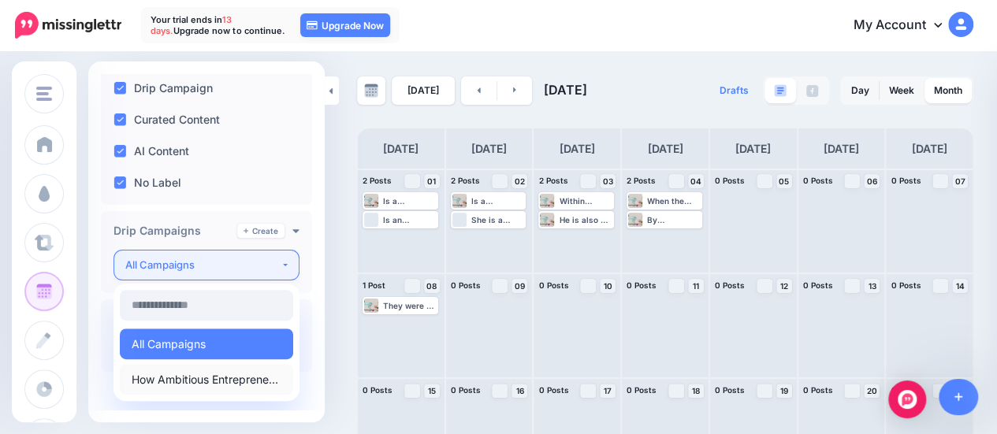
select select "********"
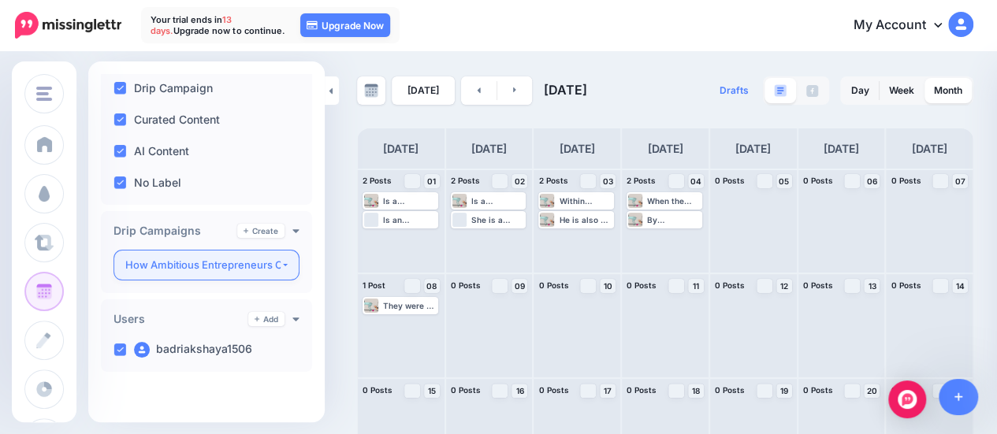
click at [271, 266] on div "How Ambitious Entrepreneurs Can Use AI to Scale Their Startups" at bounding box center [202, 265] width 155 height 18
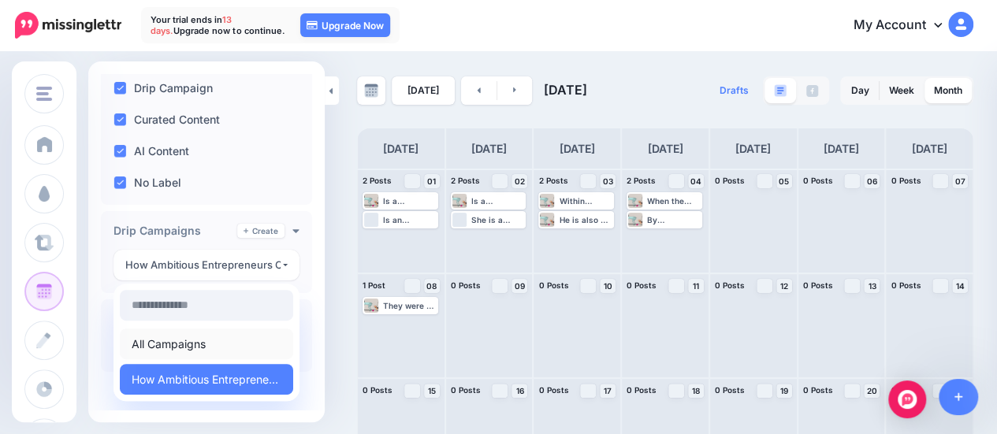
click at [203, 344] on span "All Campaigns" at bounding box center [169, 344] width 74 height 19
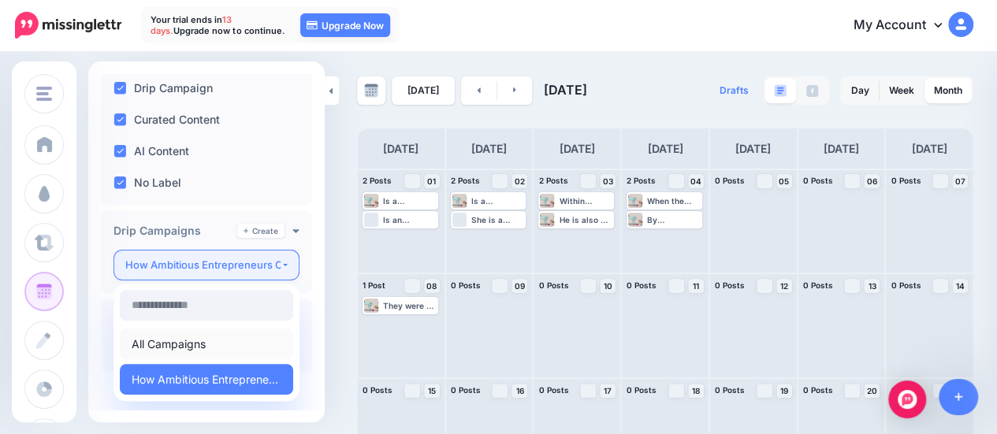
select select
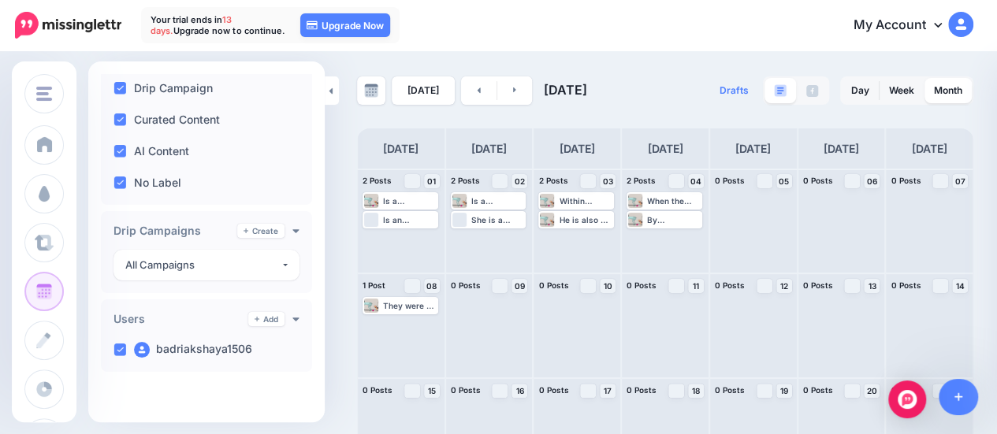
click at [311, 263] on div "Scheduled Content Scheduled Posts Upgrade Tags" at bounding box center [206, 98] width 236 height 625
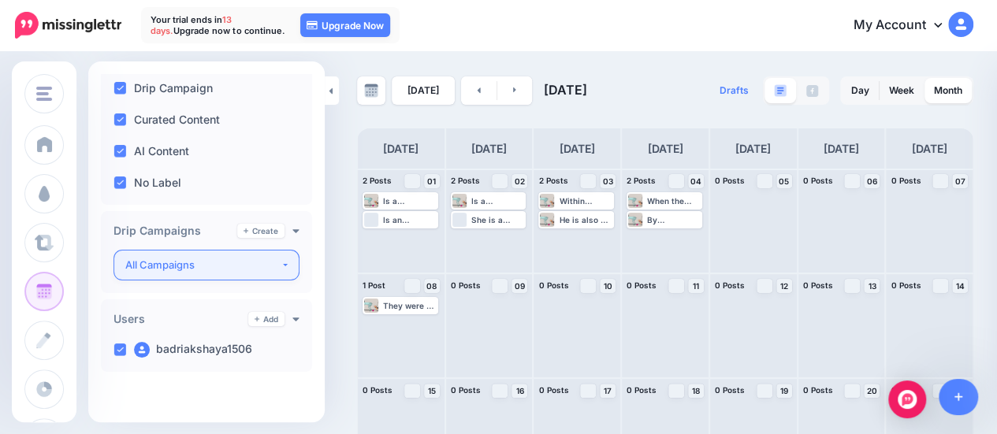
click at [242, 266] on div "All Campaigns" at bounding box center [202, 265] width 155 height 18
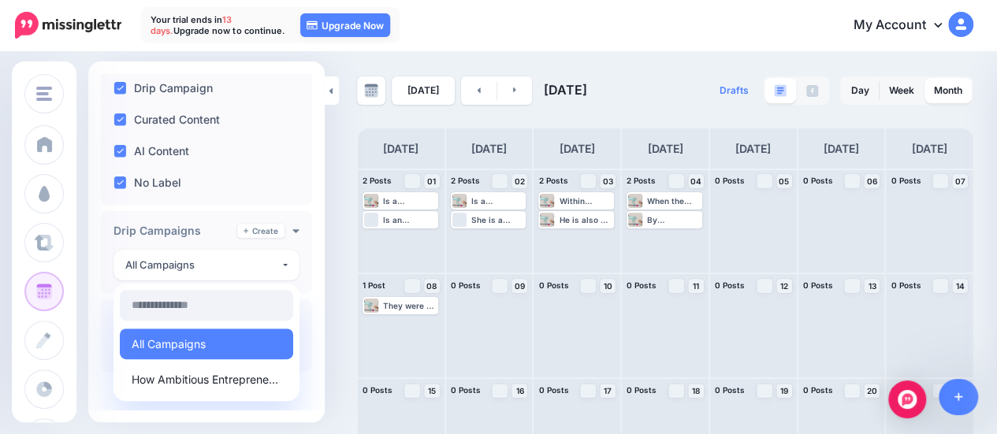
click at [299, 267] on div "**********" at bounding box center [206, 252] width 211 height 82
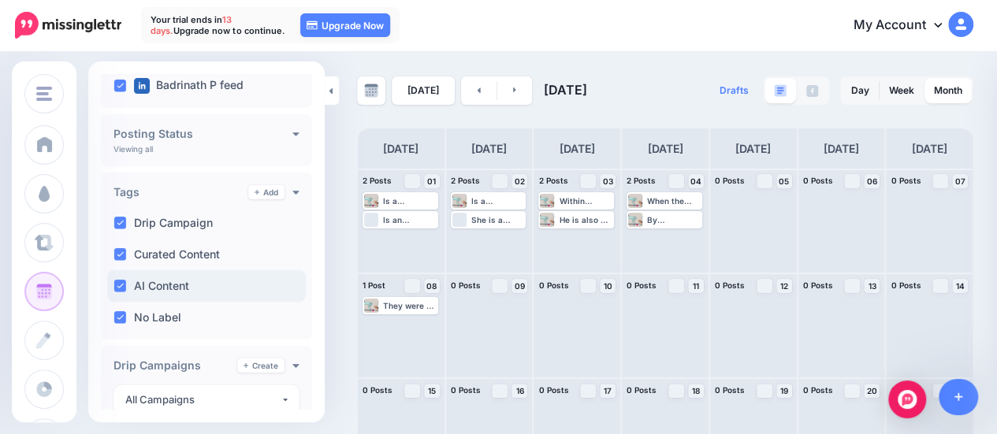
scroll to position [153, 0]
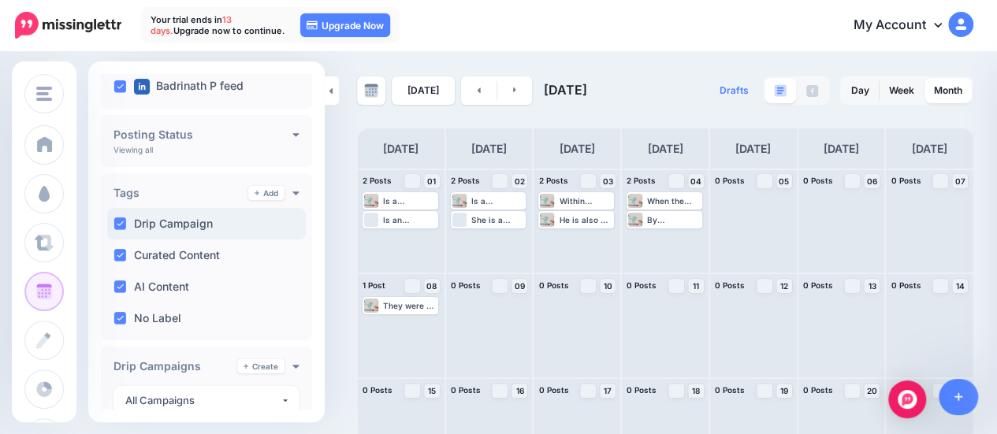
click at [121, 221] on ins at bounding box center [119, 224] width 13 height 13
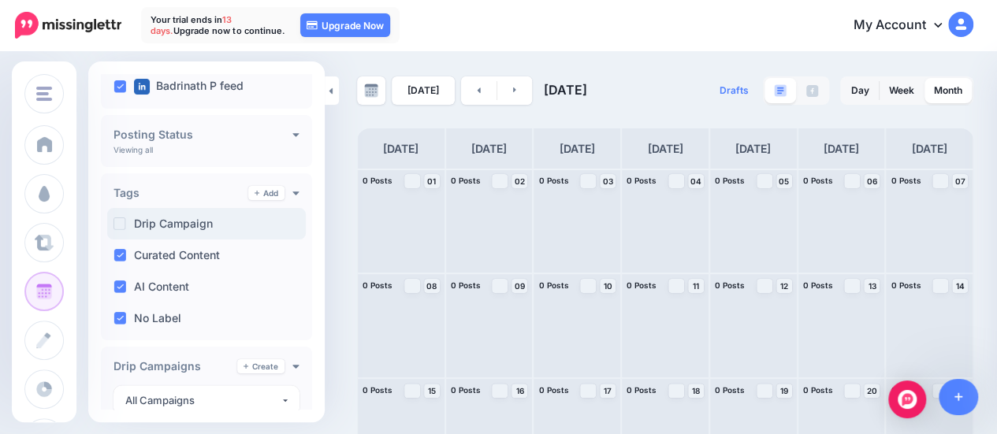
click at [118, 224] on ins at bounding box center [119, 224] width 13 height 13
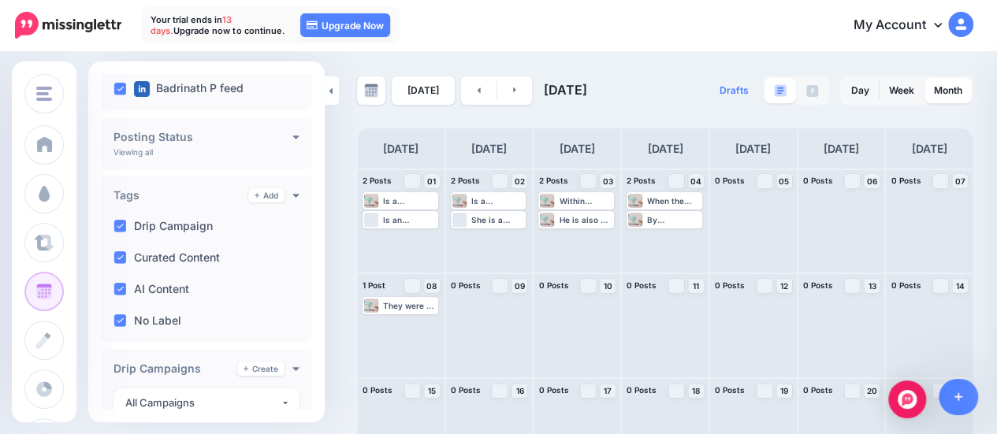
scroll to position [151, 0]
click at [265, 139] on h4 "Posting Status" at bounding box center [202, 136] width 179 height 11
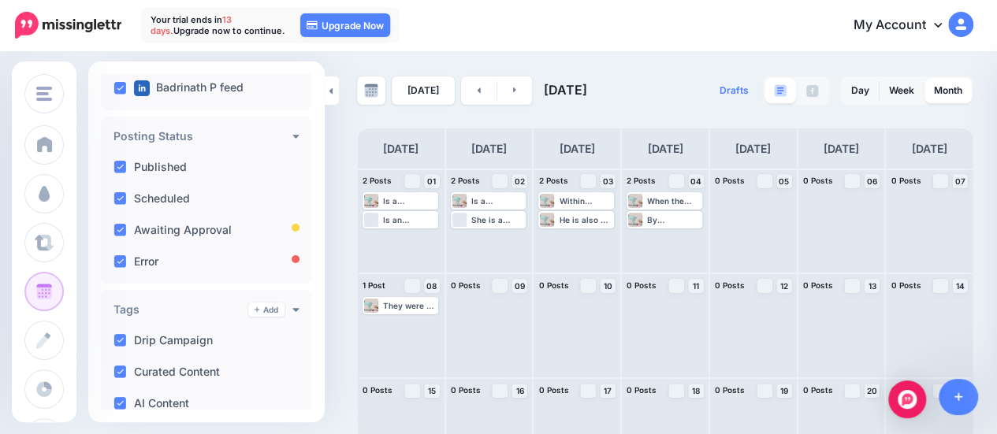
click at [281, 135] on h4 "Posting Status" at bounding box center [202, 136] width 179 height 11
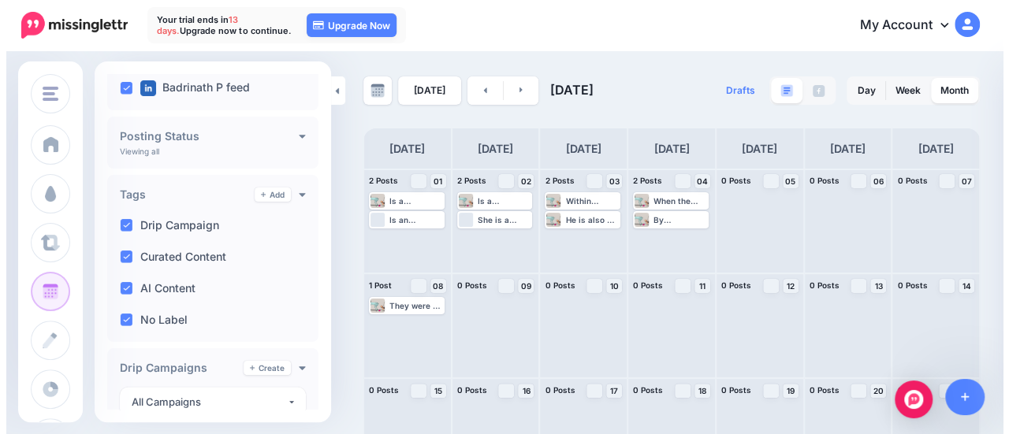
scroll to position [0, 0]
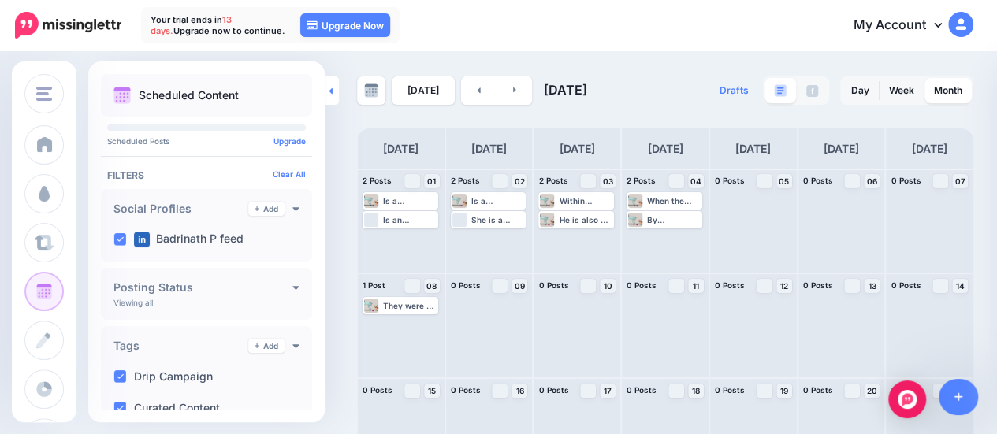
click at [325, 98] on link at bounding box center [332, 90] width 14 height 28
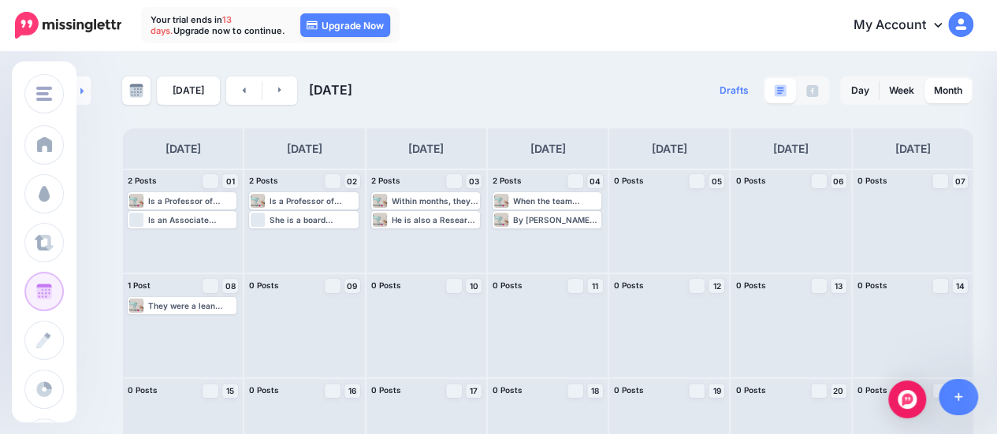
click at [87, 94] on link at bounding box center [83, 90] width 14 height 28
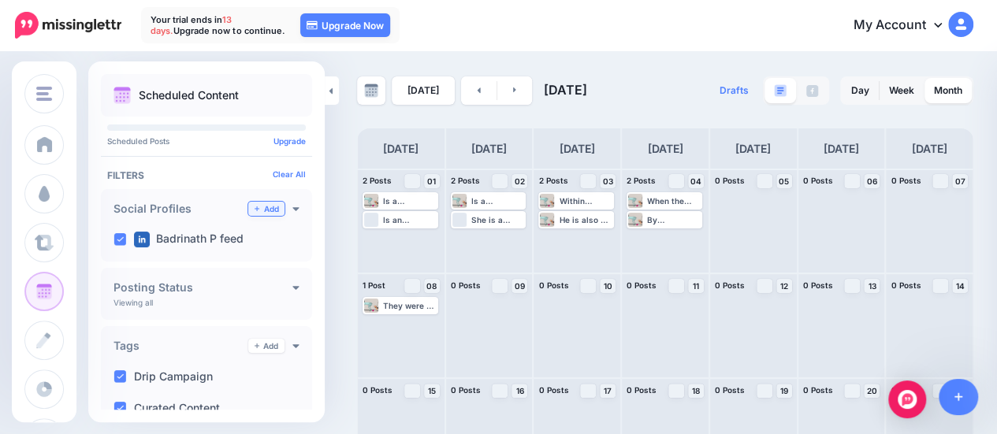
click at [259, 210] on link "Add" at bounding box center [266, 209] width 36 height 14
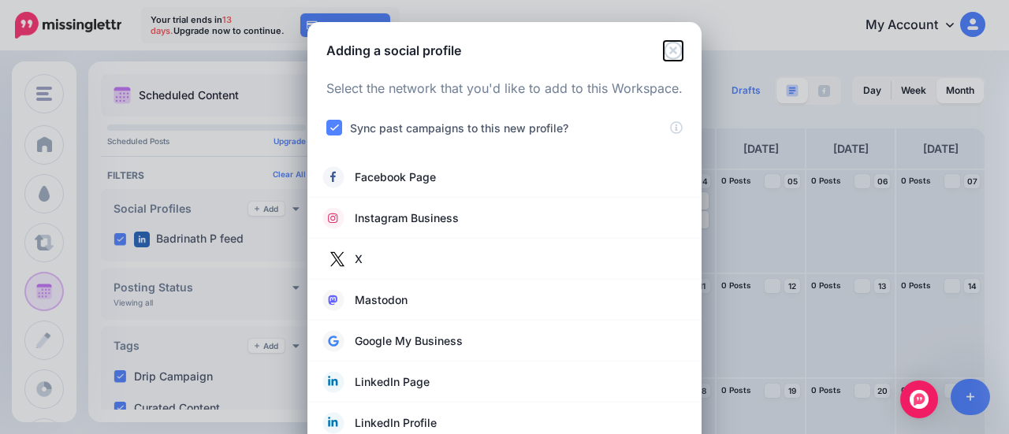
click at [665, 44] on icon "Close" at bounding box center [673, 50] width 19 height 19
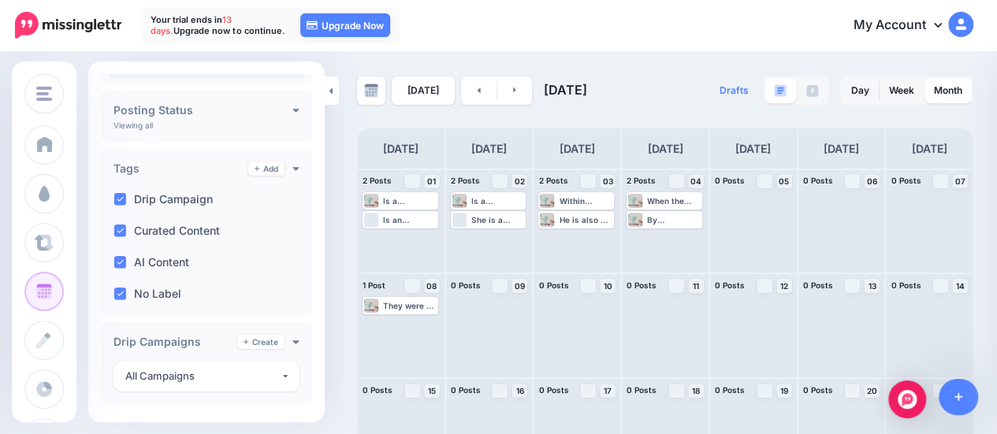
scroll to position [179, 0]
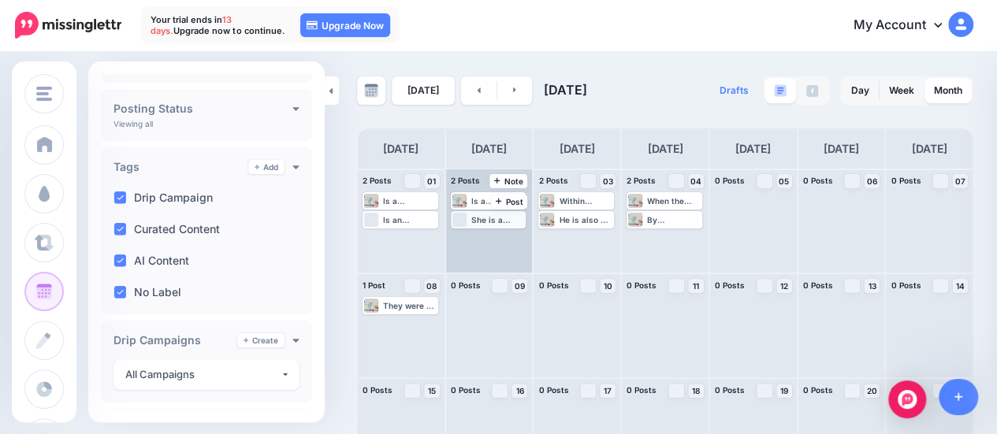
click at [482, 219] on div "She is a board member of the Global Entrepreneurship Monitor (GEM) and team lea…" at bounding box center [498, 219] width 54 height 9
click at [479, 236] on span "Edit" at bounding box center [475, 239] width 13 height 8
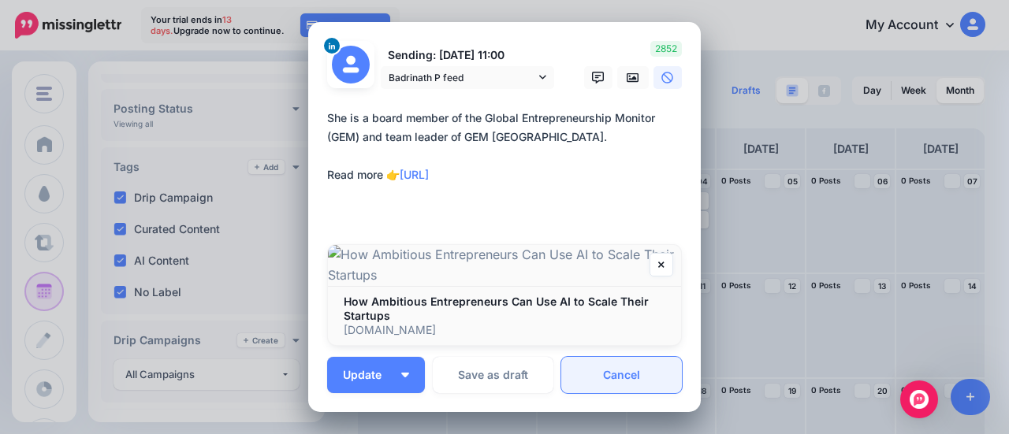
click at [605, 374] on link "Cancel" at bounding box center [621, 375] width 121 height 36
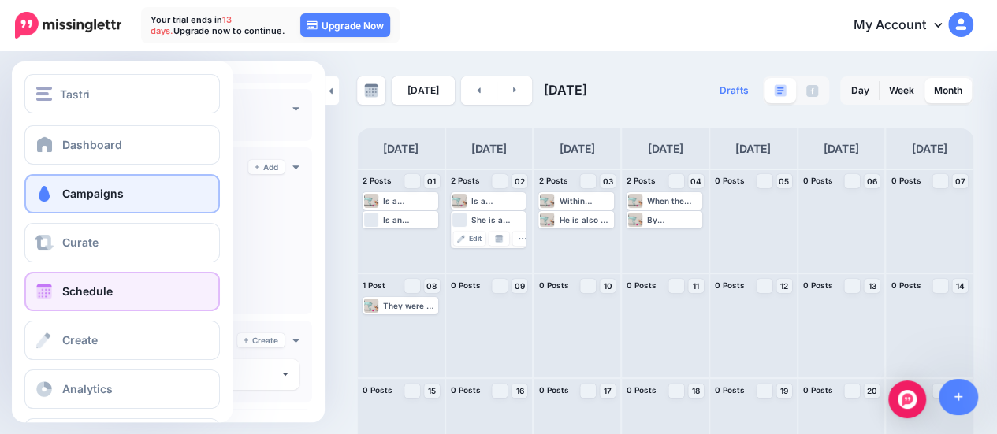
click at [108, 199] on span "Campaigns" at bounding box center [92, 193] width 61 height 13
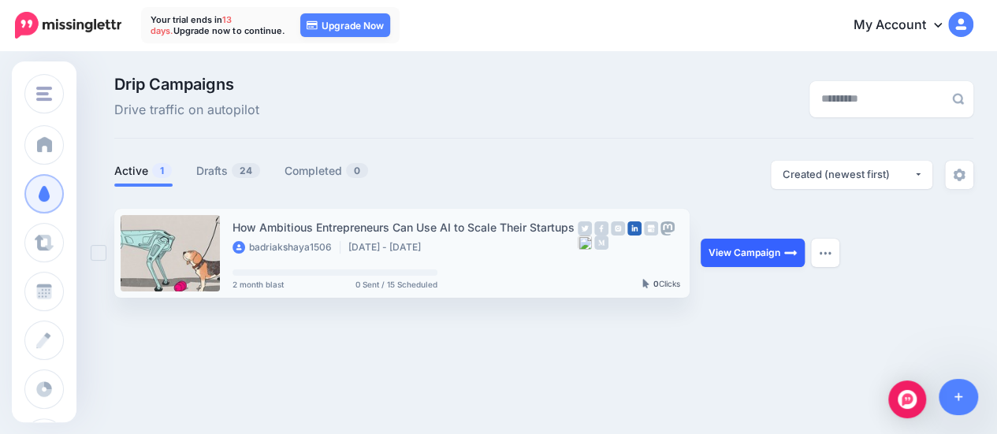
click at [788, 259] on link "View Campaign" at bounding box center [753, 253] width 104 height 28
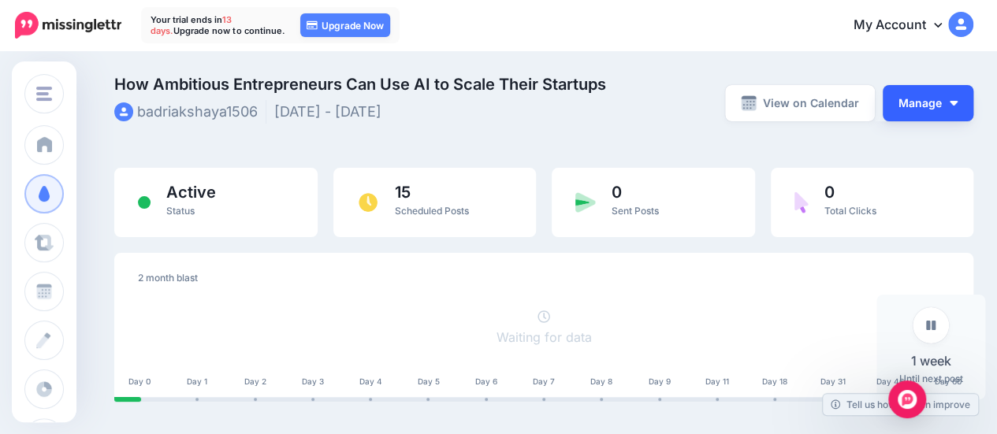
click at [969, 115] on button "Manage" at bounding box center [928, 103] width 91 height 36
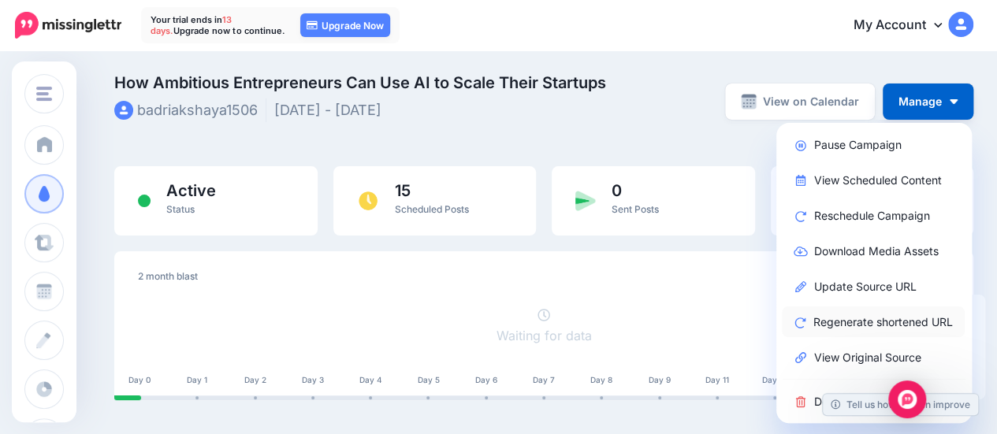
scroll to position [1, 0]
click at [917, 228] on link "Reschedule Campaign" at bounding box center [873, 216] width 183 height 31
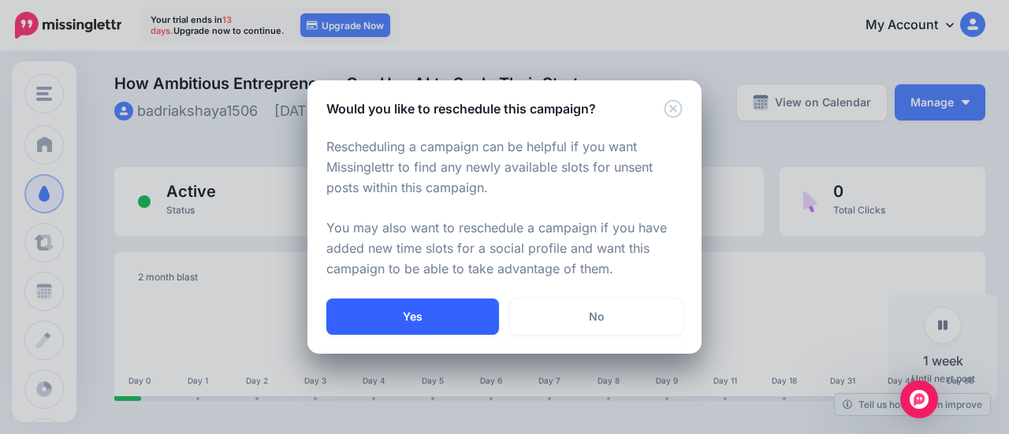
click at [433, 307] on button "Yes" at bounding box center [412, 317] width 173 height 36
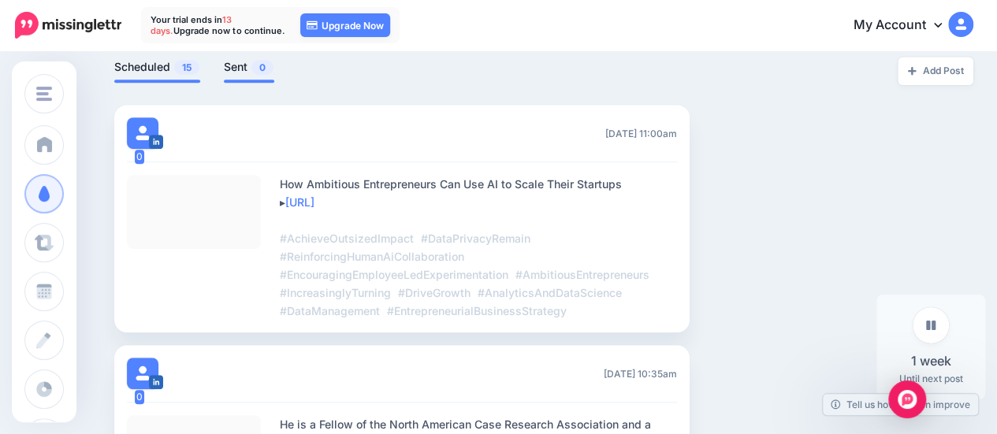
scroll to position [393, 0]
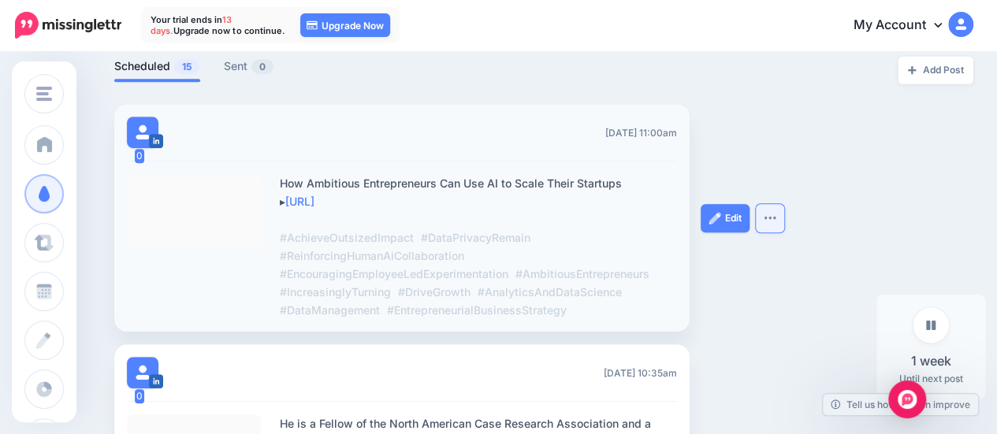
click at [775, 210] on button "button" at bounding box center [770, 218] width 28 height 28
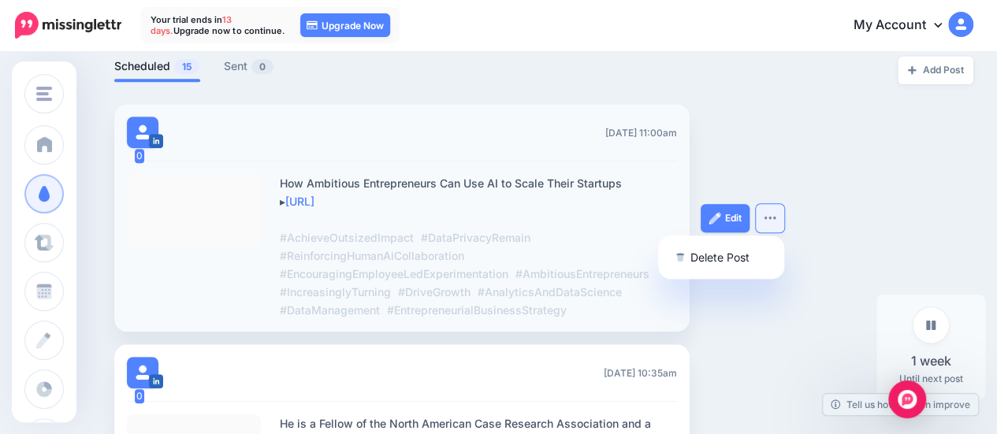
click at [816, 188] on div "Edit Delete Post" at bounding box center [760, 218] width 118 height 228
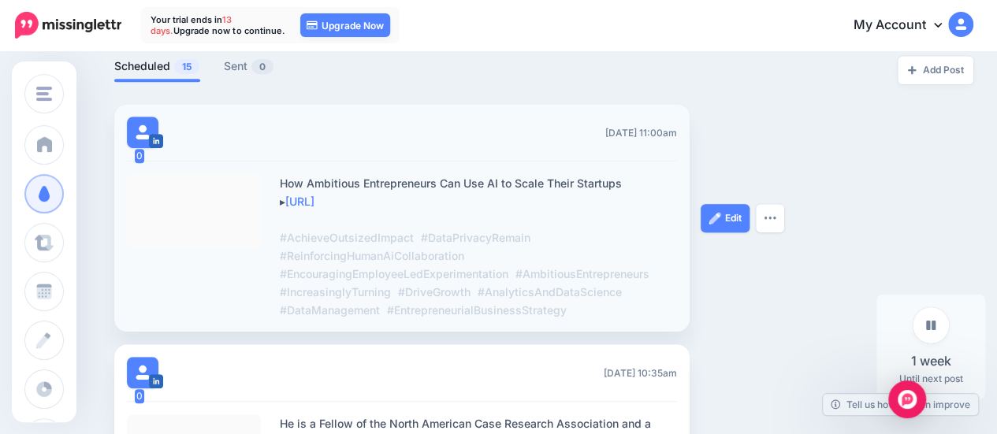
scroll to position [0, 0]
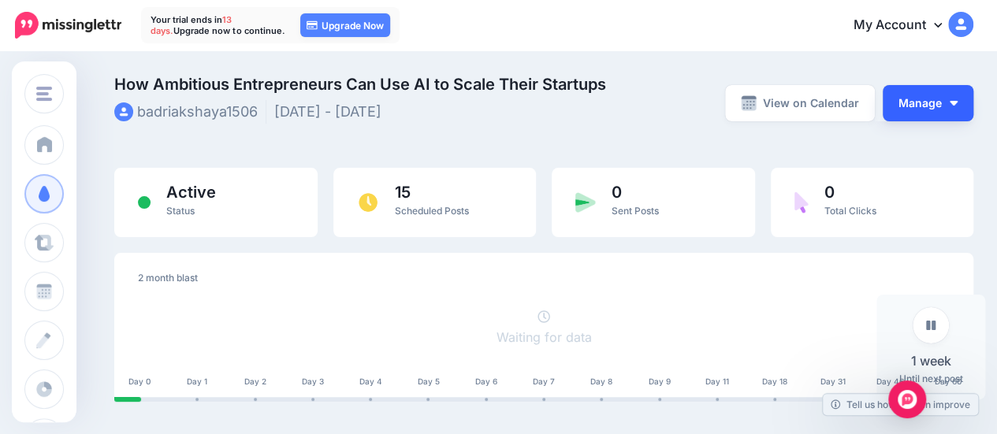
click at [932, 111] on button "Manage" at bounding box center [928, 103] width 91 height 36
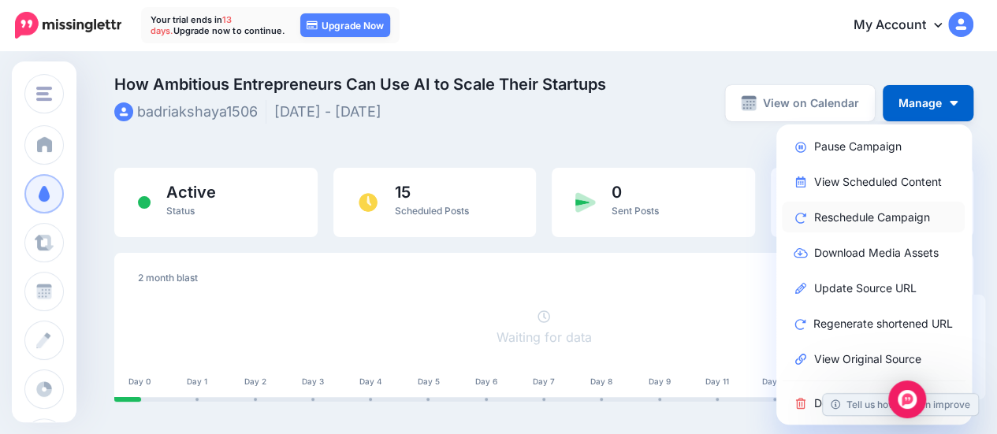
click at [920, 223] on link "Reschedule Campaign" at bounding box center [873, 217] width 183 height 31
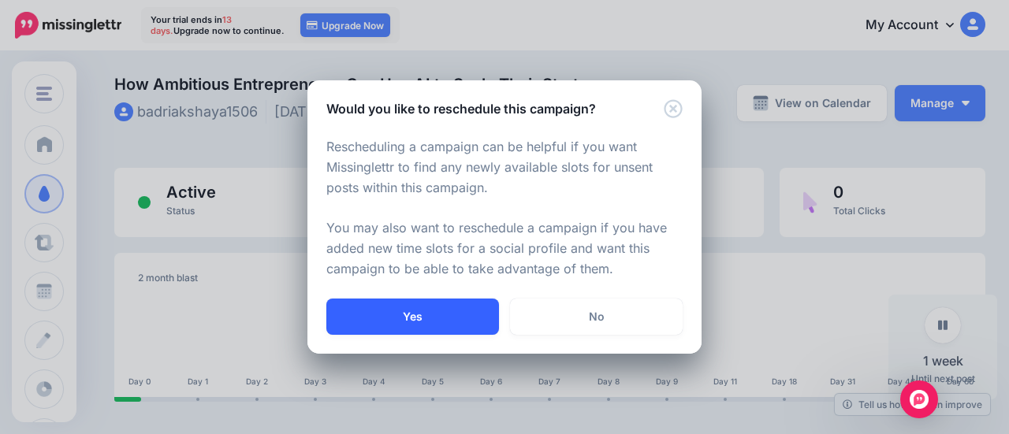
click at [473, 324] on button "Yes" at bounding box center [412, 317] width 173 height 36
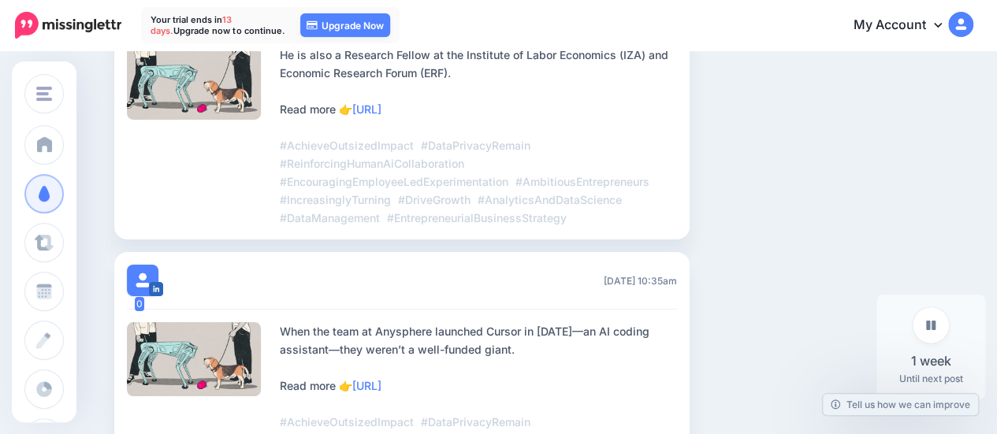
scroll to position [2691, 0]
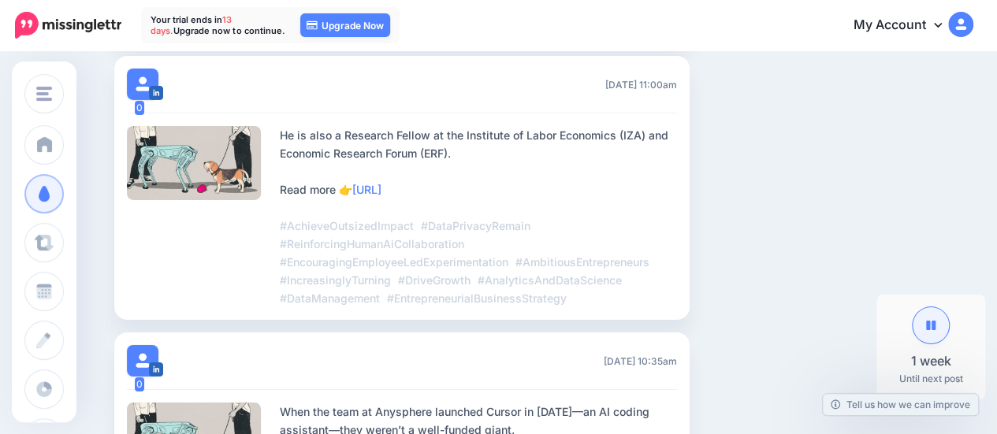
click at [940, 335] on link at bounding box center [931, 325] width 36 height 36
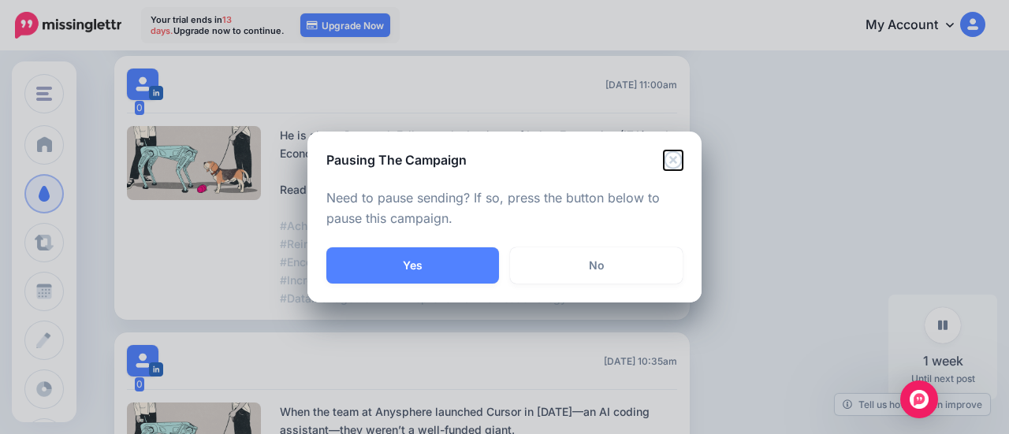
click at [675, 163] on icon "Close" at bounding box center [673, 160] width 18 height 18
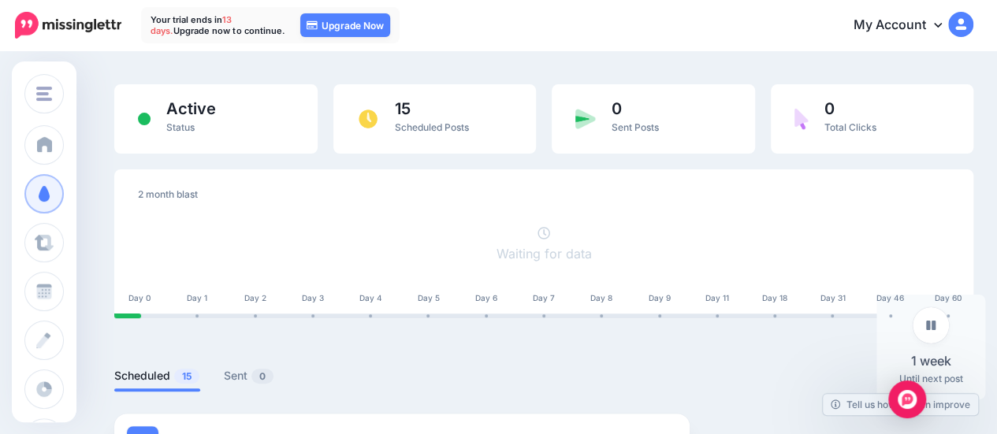
scroll to position [0, 0]
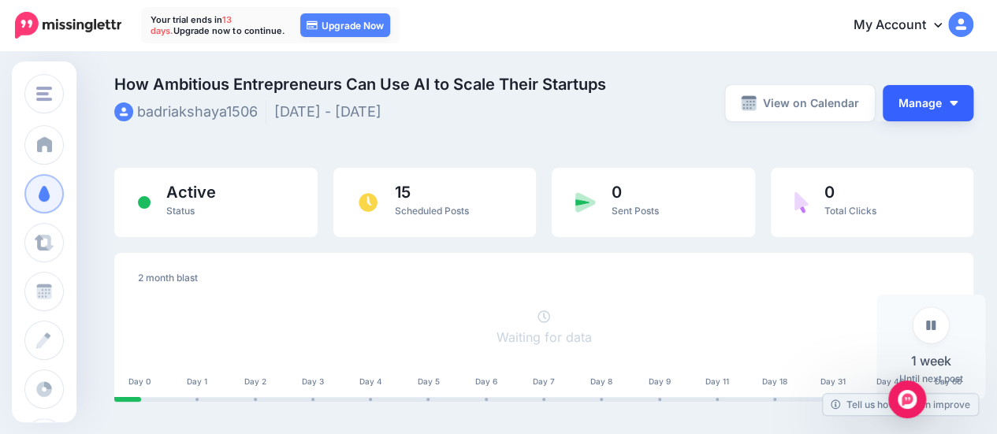
click at [950, 117] on button "Manage" at bounding box center [928, 103] width 91 height 36
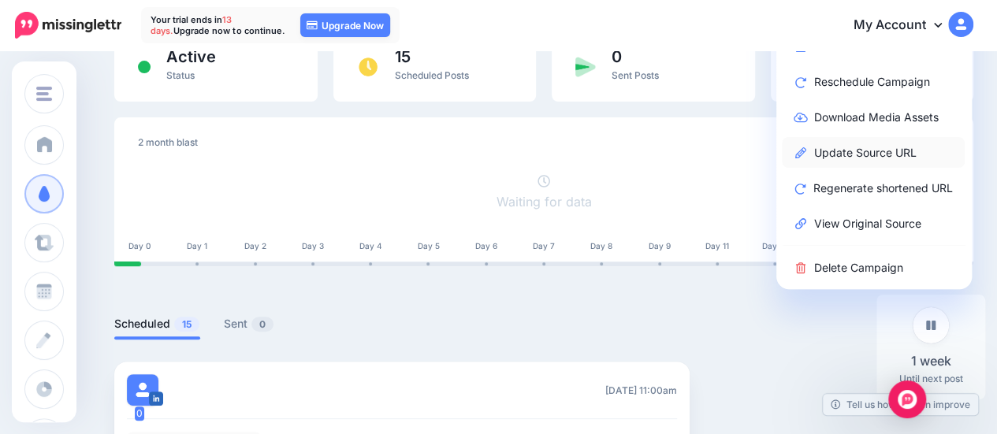
scroll to position [108, 0]
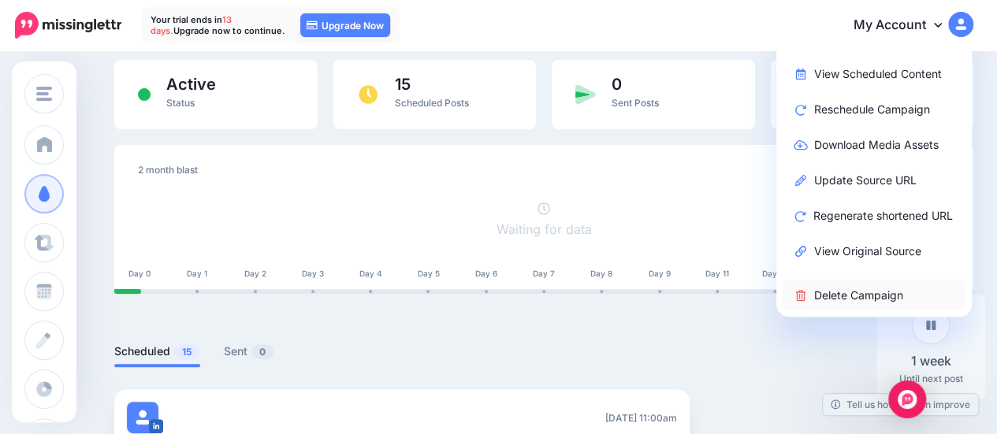
click at [884, 308] on link "Delete Campaign" at bounding box center [873, 295] width 183 height 31
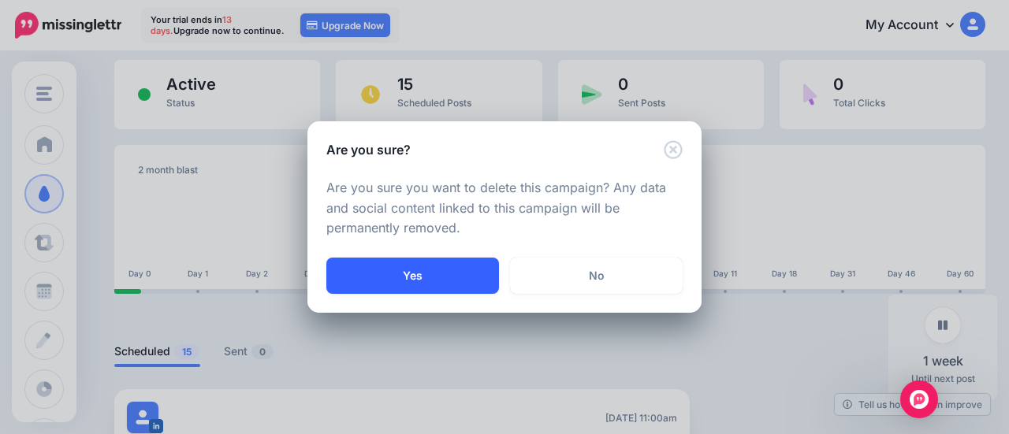
click at [386, 277] on button "Yes" at bounding box center [412, 276] width 173 height 36
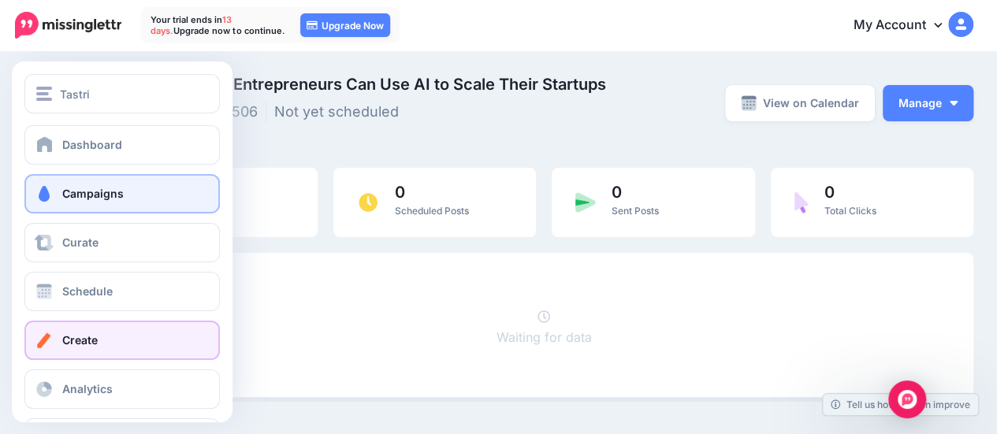
scroll to position [57, 0]
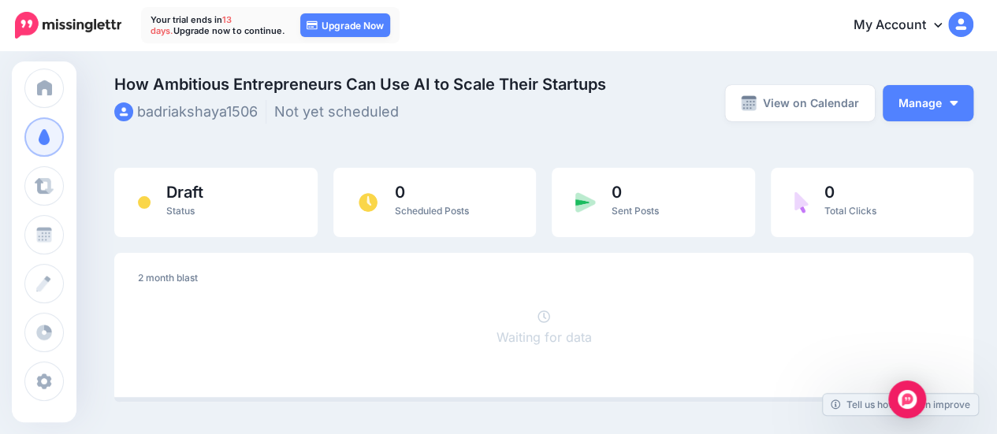
click at [909, 31] on link "My Account" at bounding box center [906, 25] width 136 height 39
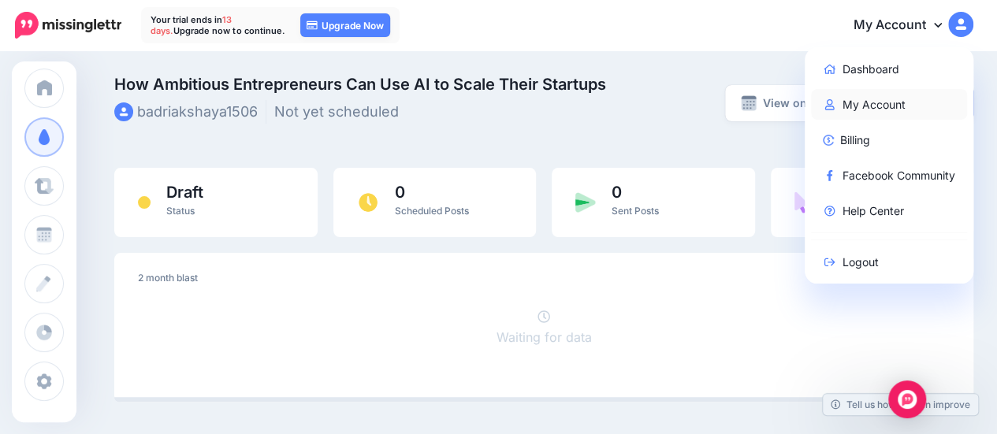
click at [901, 101] on link "My Account" at bounding box center [889, 104] width 157 height 31
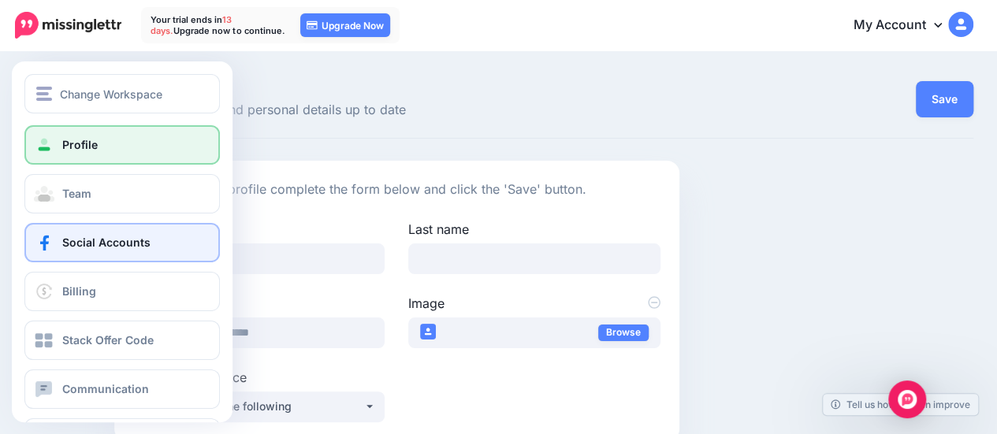
click at [103, 249] on span "Social Accounts" at bounding box center [106, 242] width 88 height 13
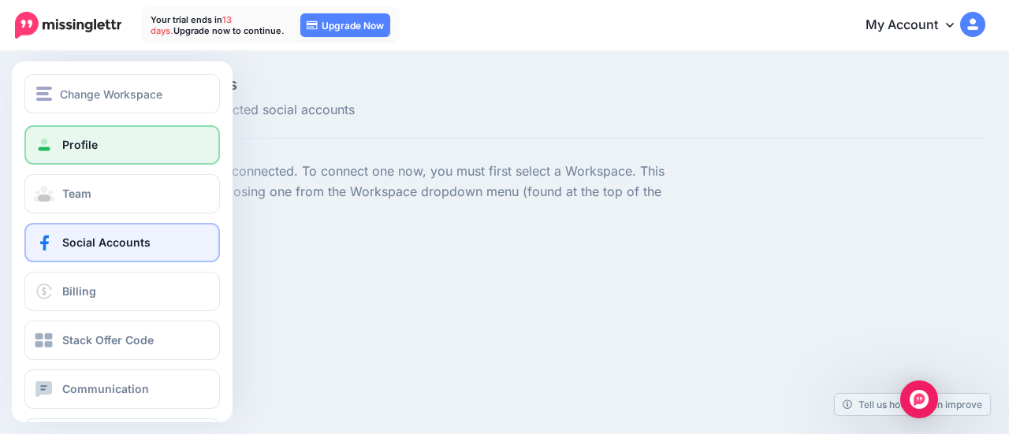
click at [157, 144] on link "Profile" at bounding box center [121, 144] width 195 height 39
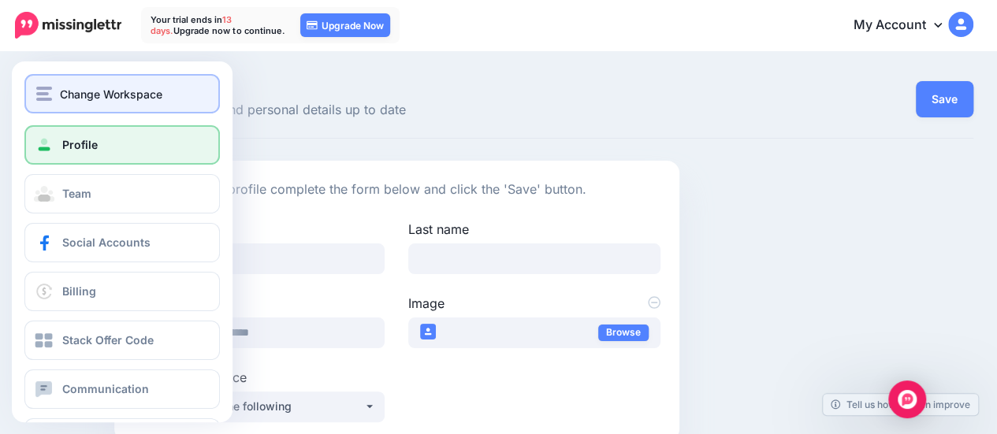
click at [58, 95] on div "Change Workspace" at bounding box center [122, 94] width 172 height 18
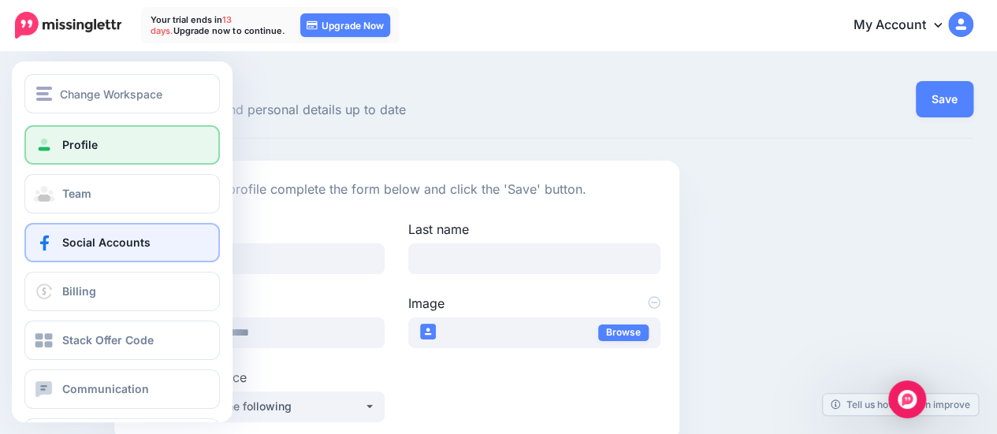
click at [139, 237] on span "Social Accounts" at bounding box center [106, 242] width 88 height 13
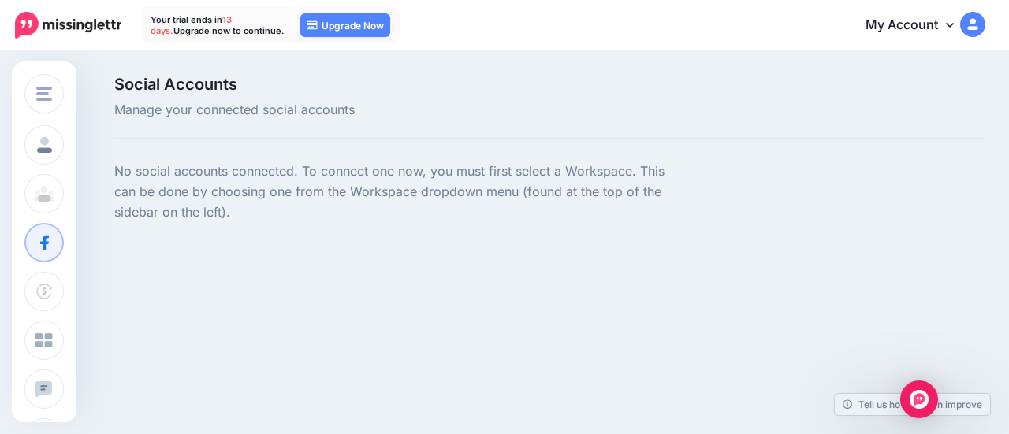
click at [932, 31] on link "My Account" at bounding box center [918, 25] width 136 height 39
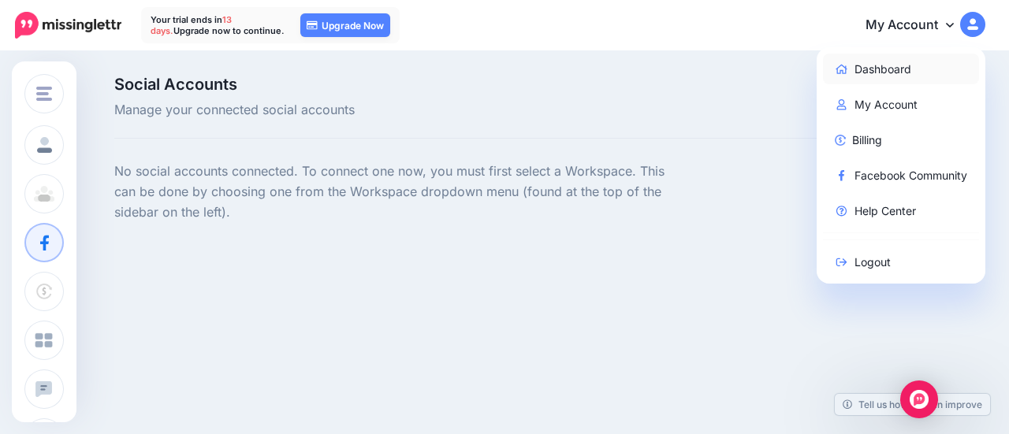
click at [908, 67] on link "Dashboard" at bounding box center [901, 69] width 157 height 31
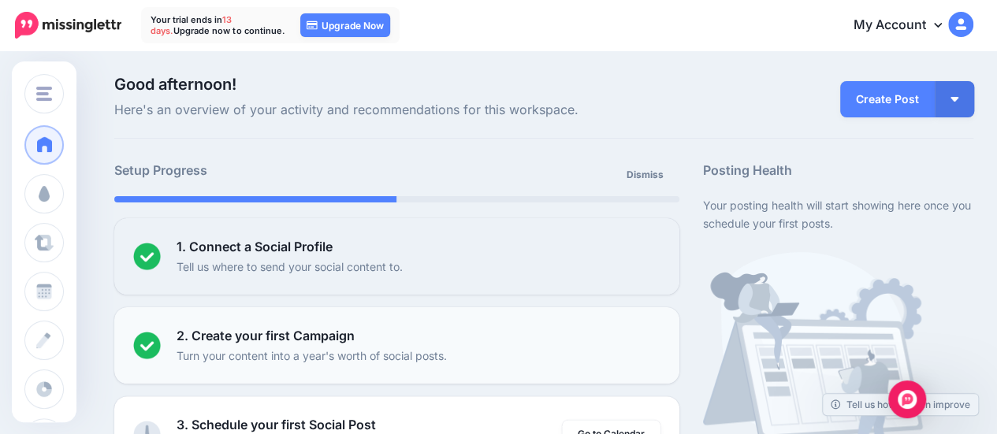
click at [560, 327] on div "2. Create your first Campaign Turn your content into a year's worth of social p…" at bounding box center [419, 345] width 484 height 39
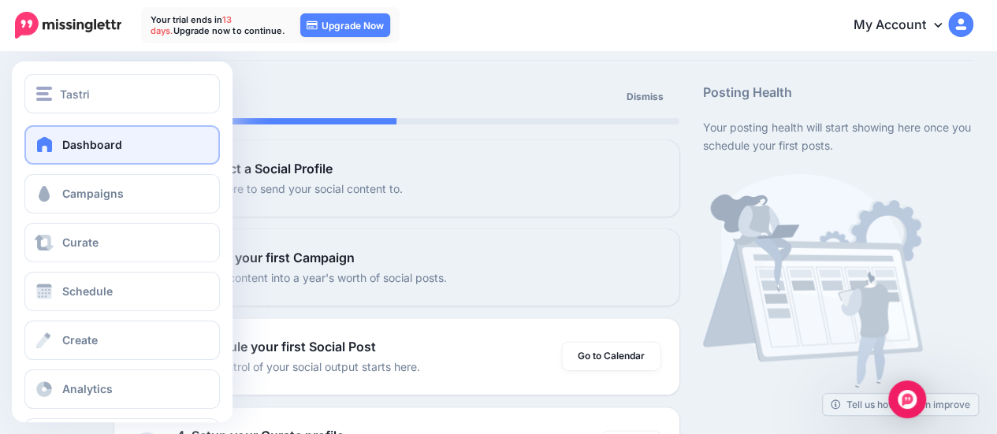
scroll to position [57, 0]
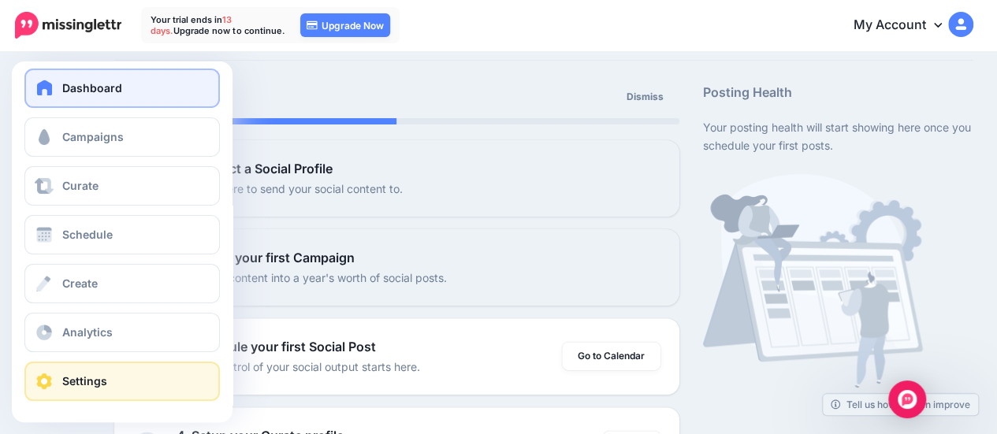
click at [101, 381] on span "Settings" at bounding box center [84, 380] width 45 height 13
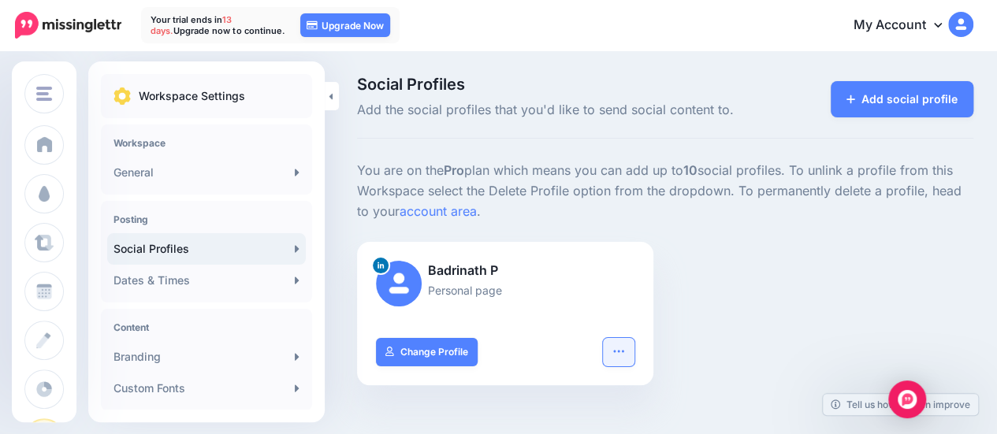
click at [624, 352] on icon "button" at bounding box center [618, 351] width 13 height 13
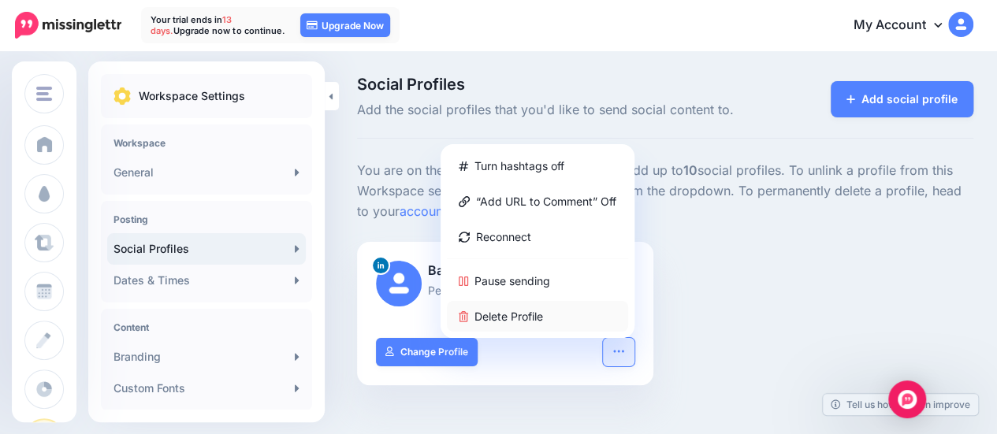
click at [573, 307] on link "Delete Profile" at bounding box center [537, 316] width 181 height 31
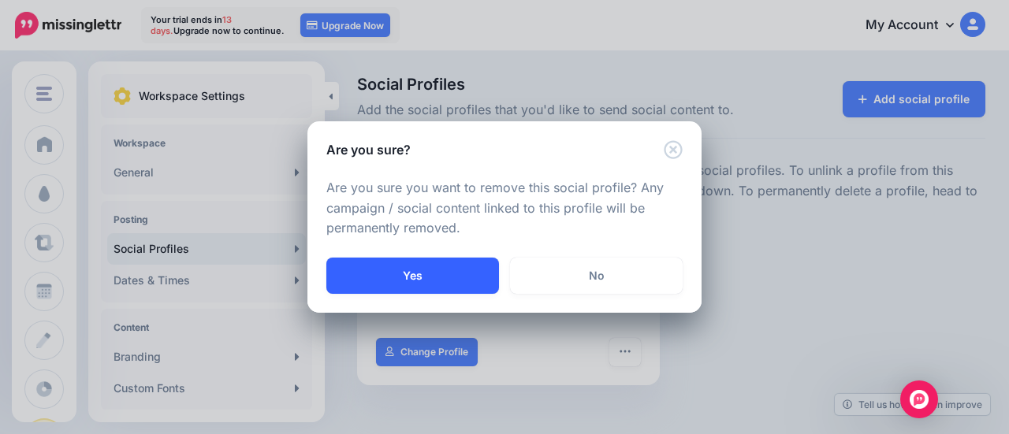
click at [441, 266] on button "Yes" at bounding box center [412, 276] width 173 height 36
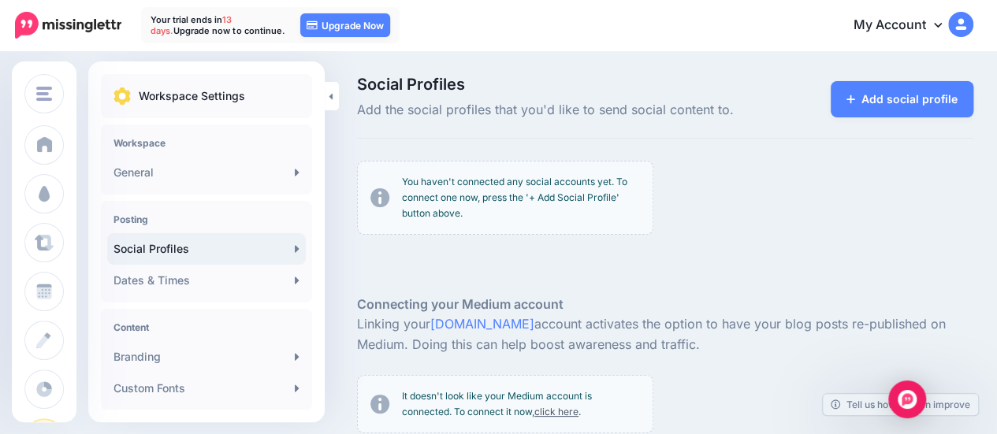
click at [973, 26] on img at bounding box center [960, 24] width 25 height 25
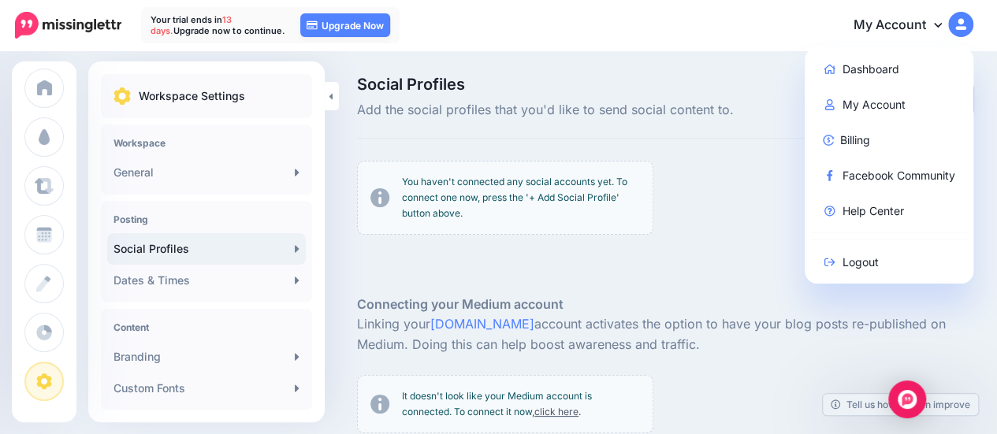
scroll to position [431, 0]
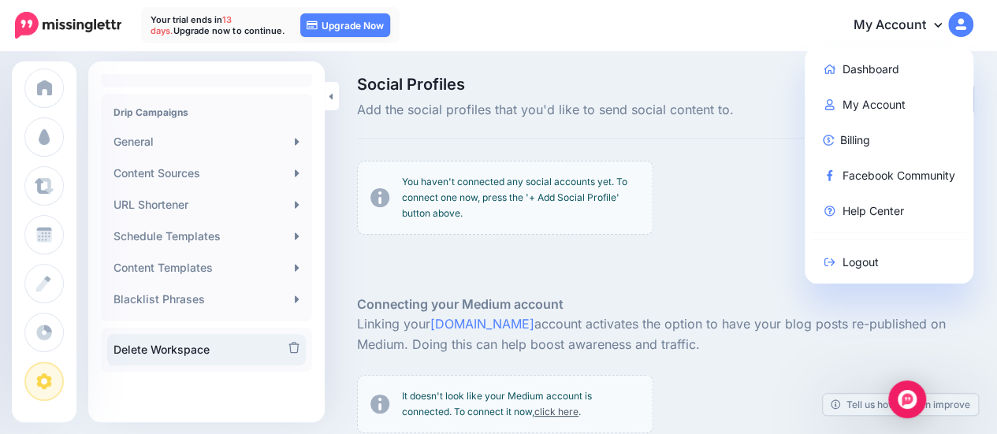
click at [232, 344] on link "Delete Workspace" at bounding box center [206, 350] width 199 height 32
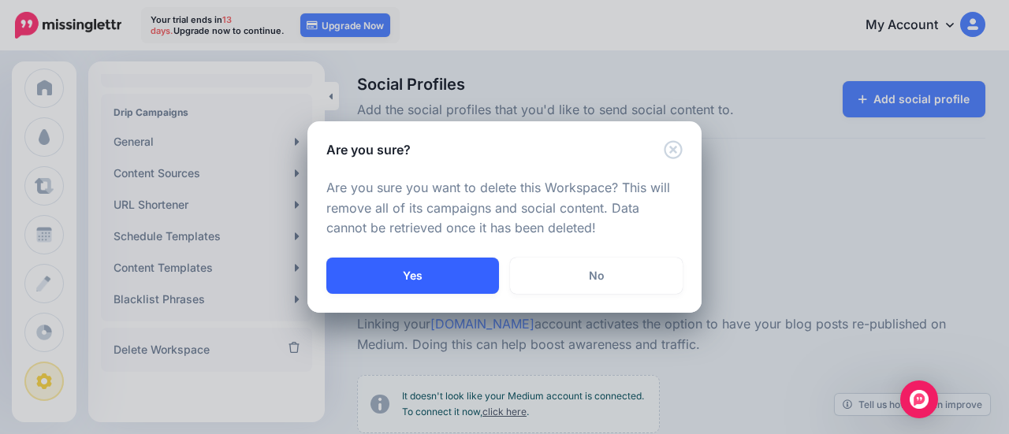
click at [406, 267] on button "Yes" at bounding box center [412, 276] width 173 height 36
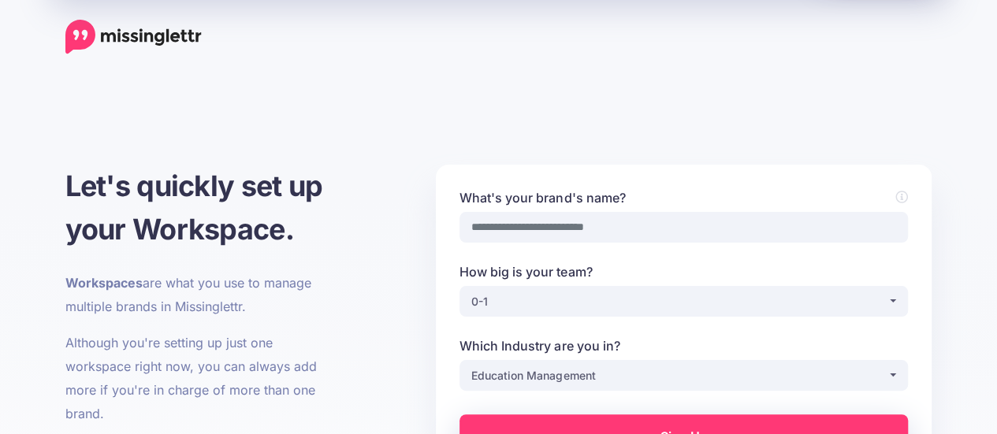
scroll to position [122, 0]
